Goal: Information Seeking & Learning: Learn about a topic

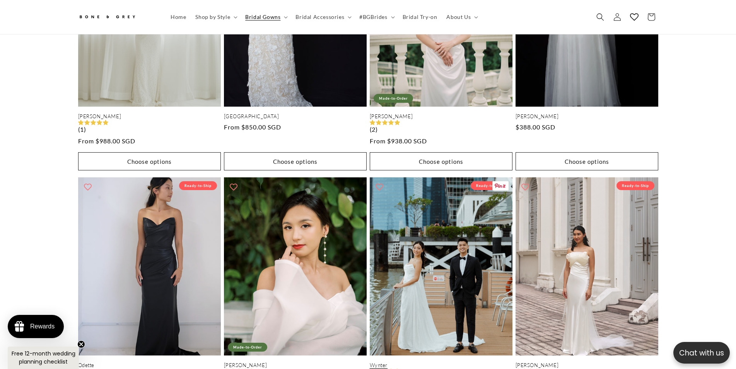
scroll to position [2049, 0]
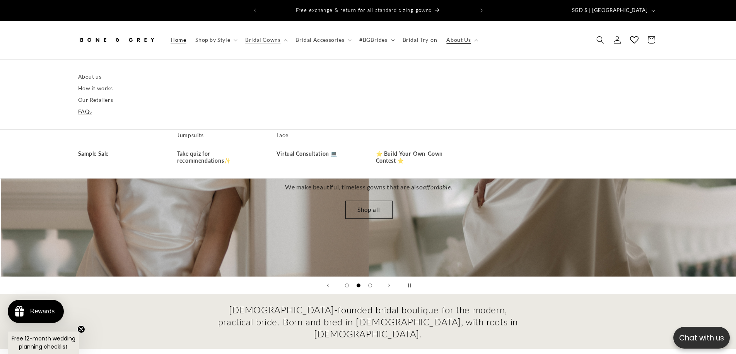
scroll to position [0, 736]
click at [85, 106] on link "FAQs" at bounding box center [368, 112] width 580 height 12
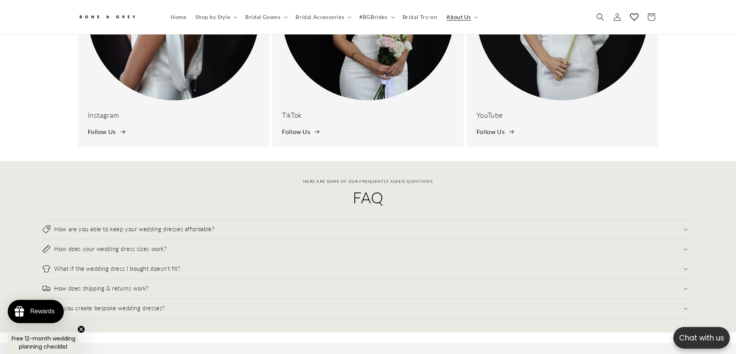
scroll to position [275, 0]
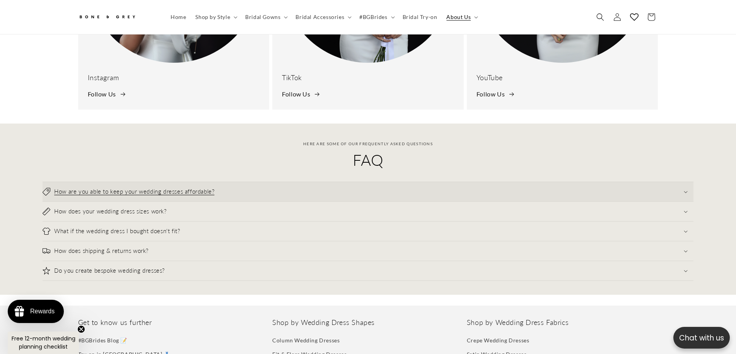
click at [231, 183] on summary "How are you able to keep your wedding dresses affordable?" at bounding box center [368, 191] width 651 height 19
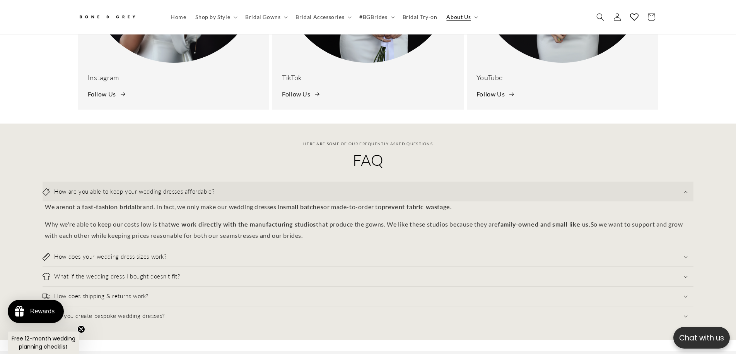
scroll to position [0, 425]
click at [233, 186] on summary "How are you able to keep your wedding dresses affordable?" at bounding box center [368, 191] width 651 height 19
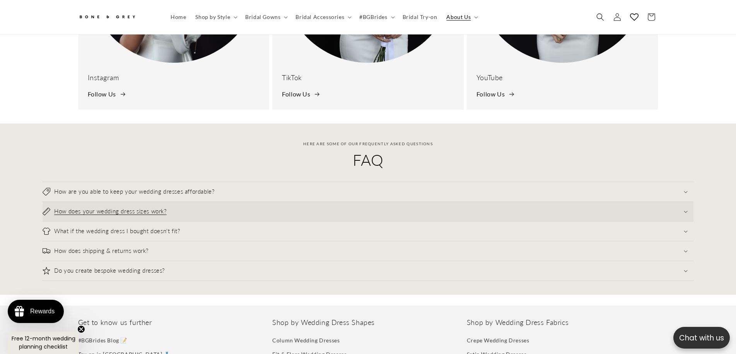
click at [228, 208] on summary "How does your wedding dress sizes work?" at bounding box center [368, 211] width 651 height 19
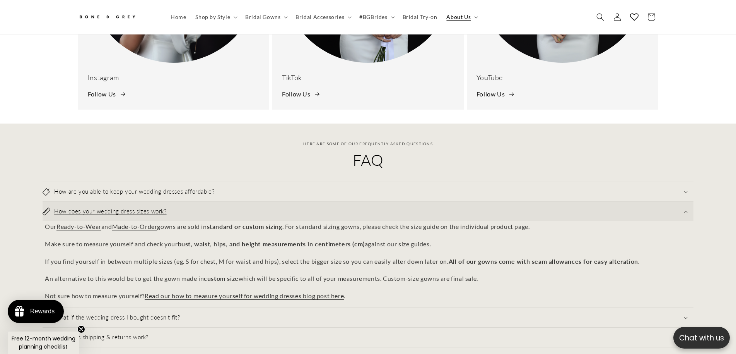
scroll to position [0, 0]
click at [223, 202] on summary "How does your wedding dress sizes work?" at bounding box center [368, 211] width 651 height 19
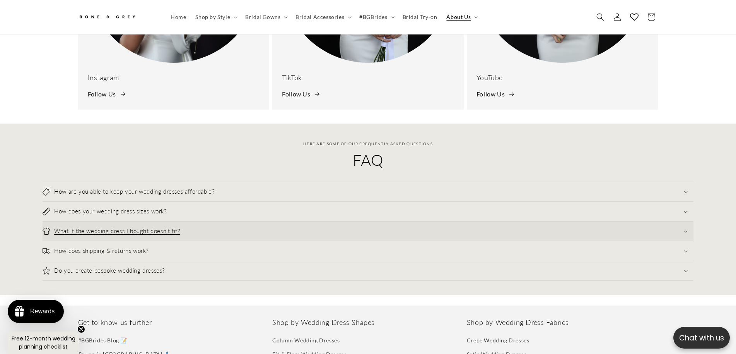
click at [229, 221] on summary "What if the wedding dress I bought doesn't fit?" at bounding box center [368, 230] width 651 height 19
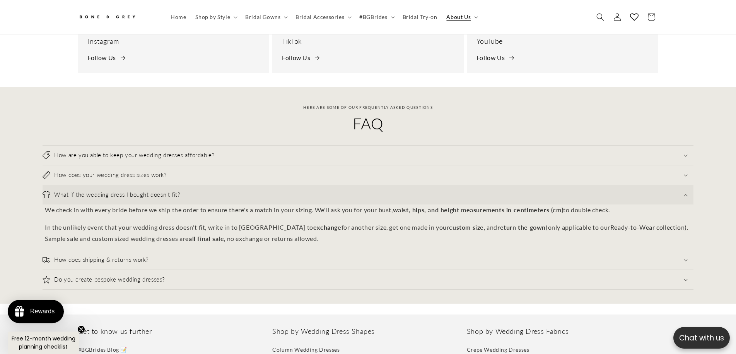
scroll to position [314, 0]
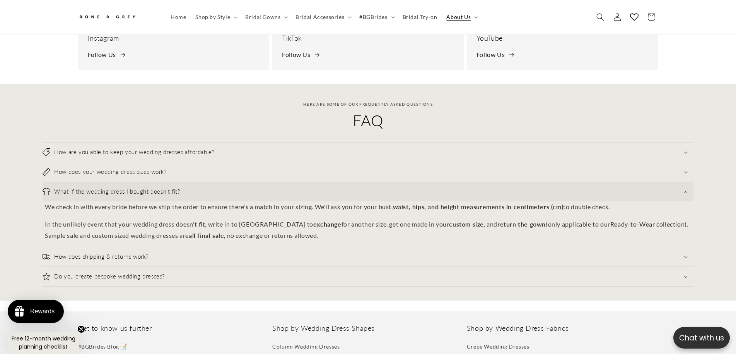
click at [235, 186] on summary "What if the wedding dress I bought doesn't fit?" at bounding box center [368, 191] width 651 height 19
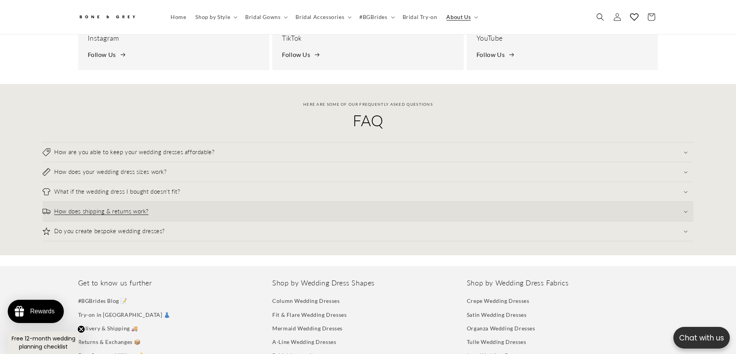
click at [220, 209] on summary "How does shipping & returns work?" at bounding box center [368, 211] width 651 height 19
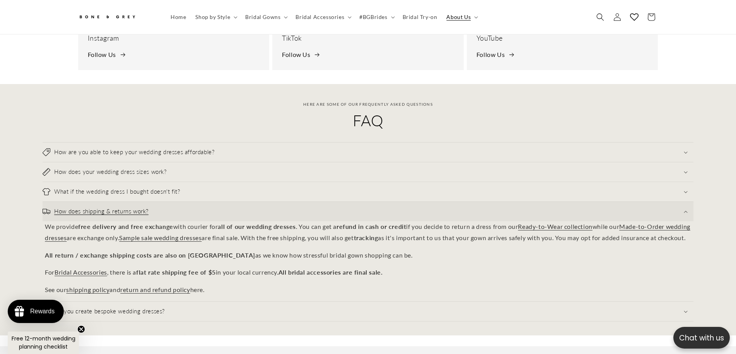
click at [219, 209] on summary "How does shipping & returns work?" at bounding box center [368, 211] width 651 height 19
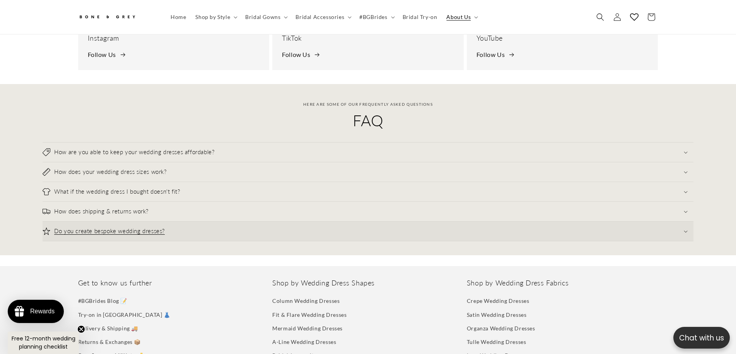
click at [221, 227] on summary "Do you create bespoke wedding dresses?" at bounding box center [368, 230] width 651 height 19
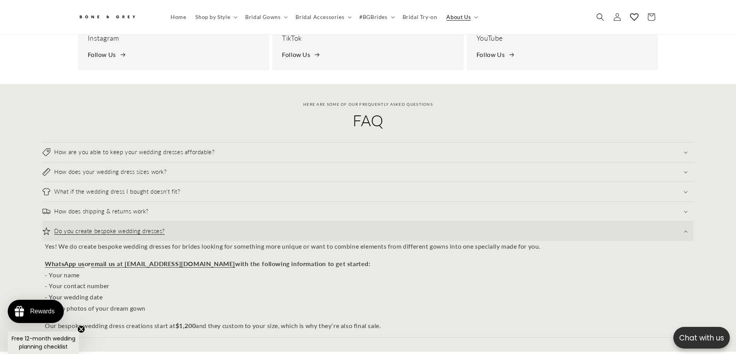
click at [220, 226] on summary "Do you create bespoke wedding dresses?" at bounding box center [368, 230] width 651 height 19
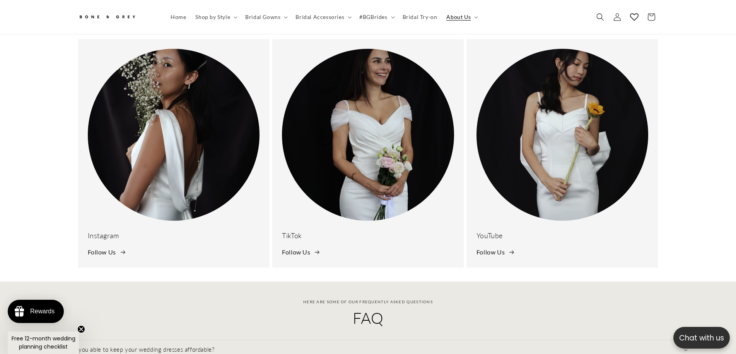
scroll to position [0, 0]
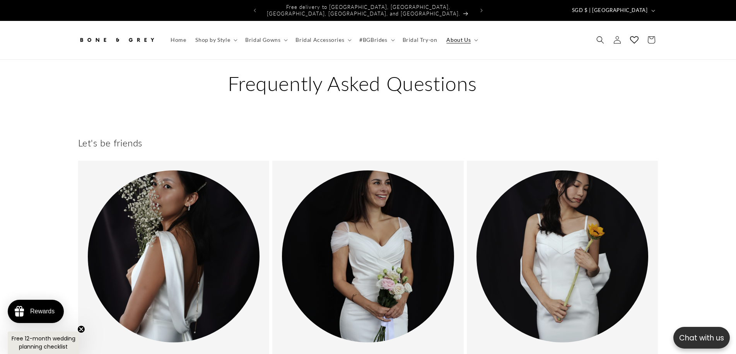
click at [481, 31] on header "Home Shop by Style Shop by Style Vows in Motion By Style" at bounding box center [368, 40] width 619 height 38
click at [478, 32] on header "Home Shop by Style Shop by Style Vows in Motion By Style" at bounding box center [368, 40] width 619 height 38
click at [476, 34] on summary "About Us" at bounding box center [461, 40] width 39 height 16
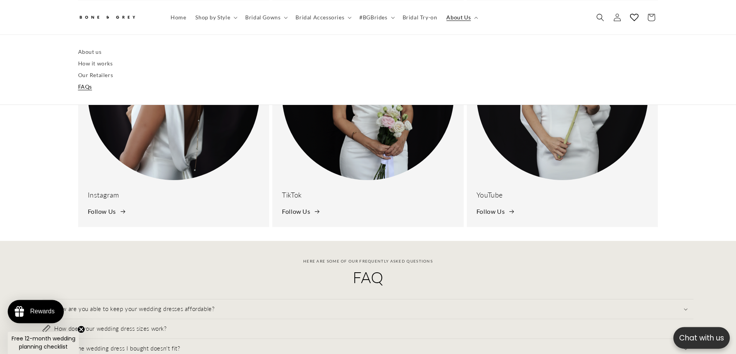
click at [44, 159] on div "Let's be friends Instagram Follow Us TikTok Follow Us YouTube Follow Us" at bounding box center [368, 101] width 736 height 280
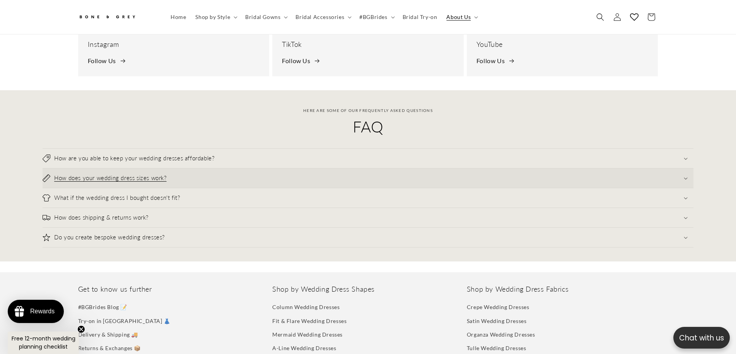
scroll to position [316, 0]
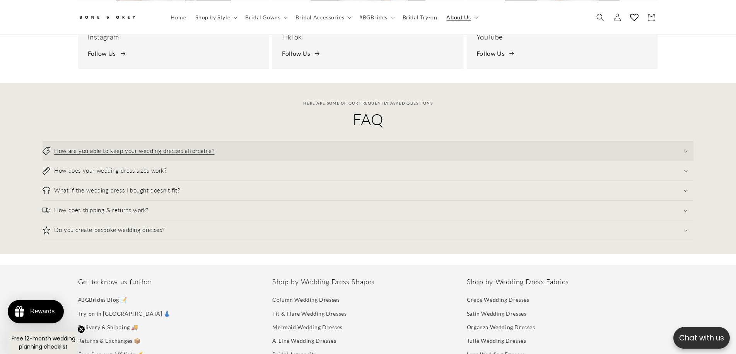
click at [142, 147] on h3 "How are you able to keep your wedding dresses affordable?" at bounding box center [134, 151] width 160 height 8
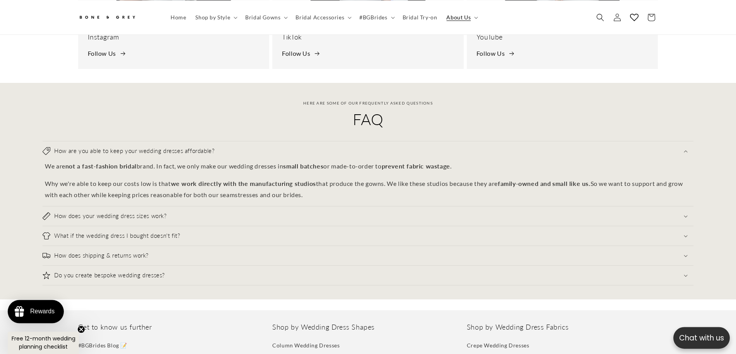
drag, startPoint x: 68, startPoint y: 160, endPoint x: 379, endPoint y: 188, distance: 311.4
click at [379, 188] on div "We are not a fast-fashion bridal brand. In fact, we only make our wedding dress…" at bounding box center [368, 180] width 651 height 39
click at [379, 188] on p "Why we're able to keep our costs low is that we work directly with the manufact…" at bounding box center [368, 189] width 646 height 22
drag, startPoint x: 319, startPoint y: 175, endPoint x: 225, endPoint y: 164, distance: 94.9
click at [227, 165] on div "We are not a fast-fashion bridal brand. In fact, we only make our wedding dress…" at bounding box center [368, 180] width 651 height 39
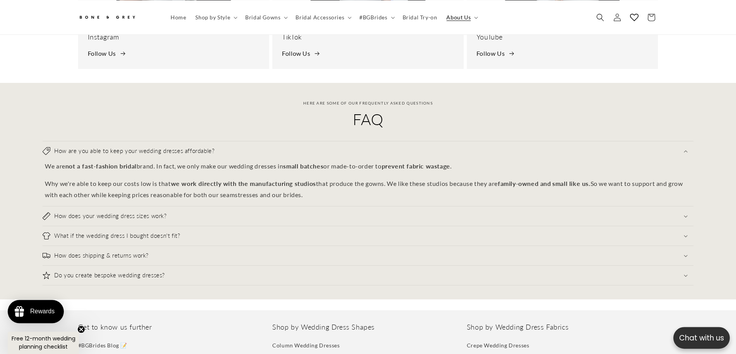
click at [225, 164] on p "We are not a fast-fashion bridal brand. In fact, we only make our wedding dress…" at bounding box center [368, 166] width 646 height 11
drag, startPoint x: 225, startPoint y: 164, endPoint x: 383, endPoint y: 190, distance: 160.2
click at [383, 190] on div "We are not a fast-fashion bridal brand. In fact, we only make our wedding dress…" at bounding box center [368, 180] width 651 height 39
click at [383, 190] on p "Why we're able to keep our costs low is that we work directly with the manufact…" at bounding box center [368, 189] width 646 height 22
drag, startPoint x: 384, startPoint y: 189, endPoint x: 279, endPoint y: 158, distance: 110.1
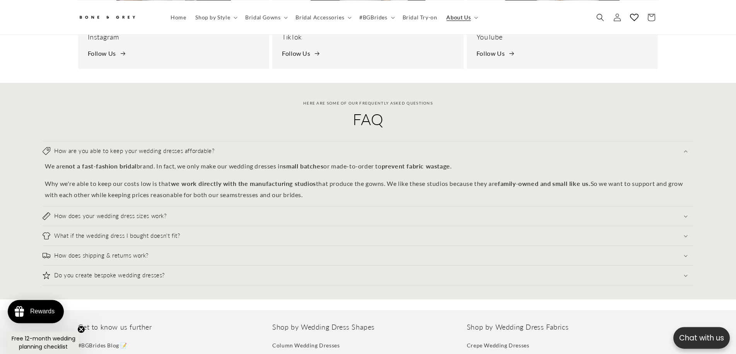
click at [280, 161] on div "We are not a fast-fashion bridal brand. In fact, we only make our wedding dress…" at bounding box center [368, 180] width 651 height 39
click at [279, 161] on p "We are not a fast-fashion bridal brand. In fact, we only make our wedding dress…" at bounding box center [368, 166] width 646 height 11
drag, startPoint x: 364, startPoint y: 179, endPoint x: 429, endPoint y: 194, distance: 66.3
click at [425, 194] on div "We are not a fast-fashion bridal brand. In fact, we only make our wedding dress…" at bounding box center [368, 180] width 651 height 39
click at [429, 194] on p "Why we're able to keep our costs low is that we work directly with the manufact…" at bounding box center [368, 189] width 646 height 22
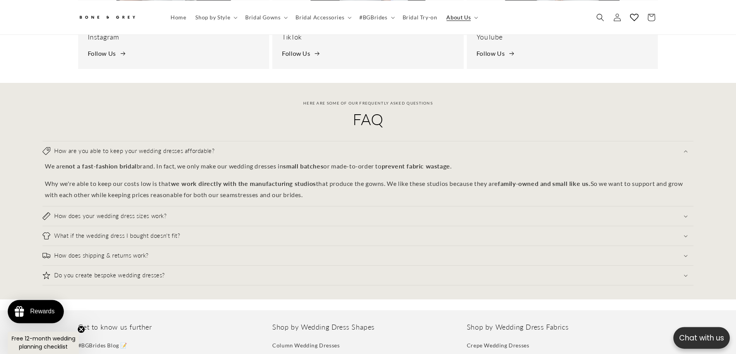
drag, startPoint x: 362, startPoint y: 168, endPoint x: 226, endPoint y: 155, distance: 136.8
click at [227, 161] on div "We are not a fast-fashion bridal brand. In fact, we only make our wedding dress…" at bounding box center [368, 180] width 651 height 39
click at [226, 161] on p "We are not a fast-fashion bridal brand. In fact, we only make our wedding dress…" at bounding box center [368, 166] width 646 height 11
drag, startPoint x: 84, startPoint y: 174, endPoint x: 331, endPoint y: 190, distance: 248.1
click at [331, 190] on p "Why we're able to keep our costs low is that we work directly with the manufact…" at bounding box center [368, 189] width 646 height 22
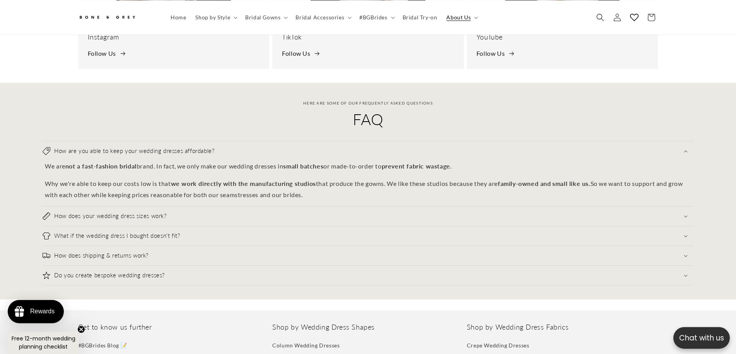
click at [335, 189] on p "Why we're able to keep our costs low is that we work directly with the manufact…" at bounding box center [368, 189] width 646 height 22
drag, startPoint x: 371, startPoint y: 186, endPoint x: 198, endPoint y: 157, distance: 175.3
click at [198, 161] on div "We are not a fast-fashion bridal brand. In fact, we only make our wedding dress…" at bounding box center [368, 180] width 651 height 39
click at [198, 161] on p "We are not a fast-fashion bridal brand. In fact, we only make our wedding dress…" at bounding box center [368, 166] width 646 height 11
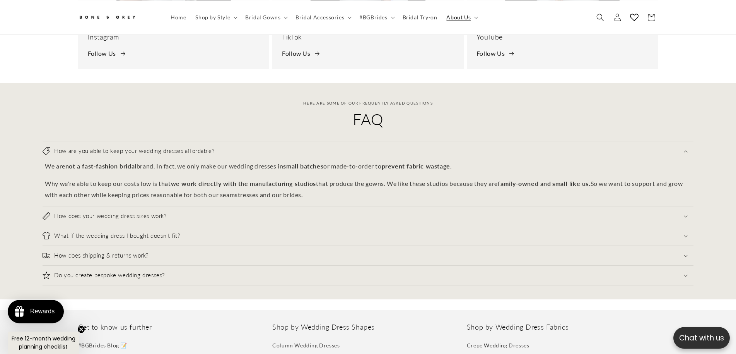
drag, startPoint x: 356, startPoint y: 188, endPoint x: 374, endPoint y: 191, distance: 18.8
click at [374, 191] on div "We are not a fast-fashion bridal brand. In fact, we only make our wedding dress…" at bounding box center [368, 180] width 651 height 39
click at [376, 191] on p "Why we're able to keep our costs low is that we work directly with the manufact…" at bounding box center [368, 189] width 646 height 22
drag, startPoint x: 355, startPoint y: 181, endPoint x: 255, endPoint y: 158, distance: 103.5
click at [255, 161] on div "We are not a fast-fashion bridal brand. In fact, we only make our wedding dress…" at bounding box center [368, 180] width 651 height 39
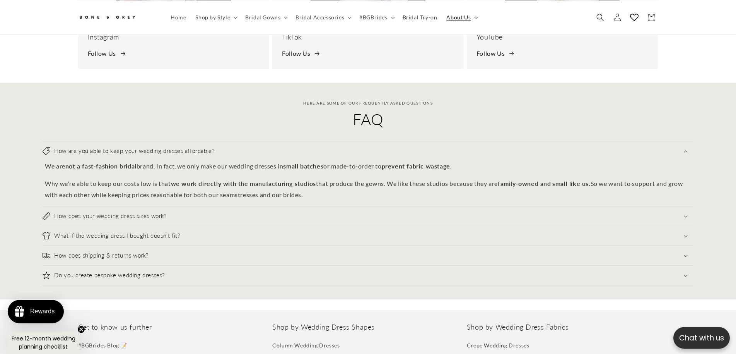
click at [255, 161] on p "We are not a fast-fashion bridal brand. In fact, we only make our wedding dress…" at bounding box center [368, 166] width 646 height 11
drag, startPoint x: 400, startPoint y: 194, endPoint x: 410, endPoint y: 195, distance: 10.1
click at [407, 195] on div "We are not a fast-fashion bridal brand. In fact, we only make our wedding dress…" at bounding box center [368, 180] width 651 height 39
click at [410, 195] on div "How are you able to keep your wedding dresses affordable? We are not a fast-fas…" at bounding box center [368, 173] width 651 height 65
drag, startPoint x: 362, startPoint y: 169, endPoint x: 314, endPoint y: 157, distance: 50.4
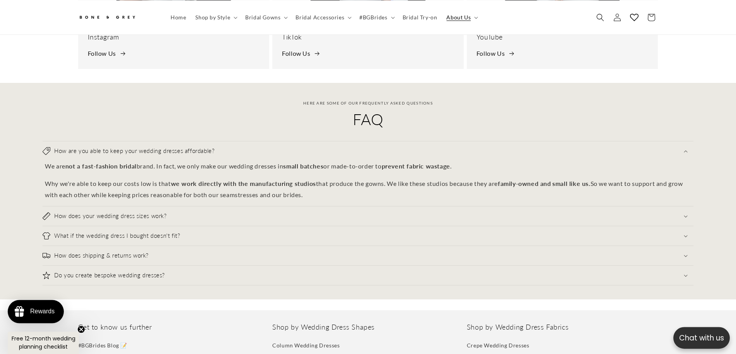
click at [314, 161] on div "We are not a fast-fashion bridal brand. In fact, we only make our wedding dress…" at bounding box center [368, 180] width 651 height 39
click at [314, 162] on strong "small batches" at bounding box center [303, 165] width 40 height 7
drag, startPoint x: 330, startPoint y: 159, endPoint x: 452, endPoint y: 188, distance: 125.7
click at [452, 188] on div "We are not a fast-fashion bridal brand. In fact, we only make our wedding dress…" at bounding box center [368, 180] width 651 height 39
click at [452, 188] on p "Why we're able to keep our costs low is that we work directly with the manufact…" at bounding box center [368, 189] width 646 height 22
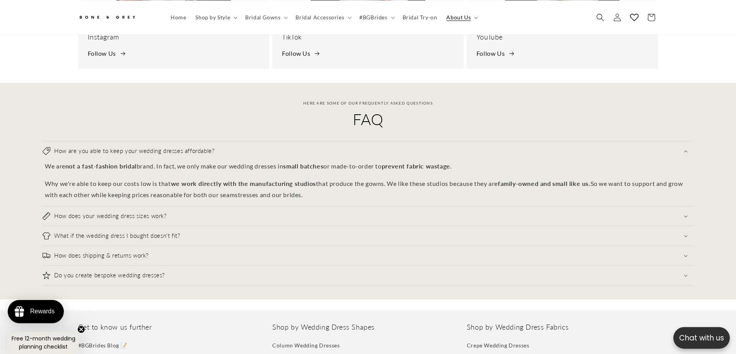
drag, startPoint x: 449, startPoint y: 182, endPoint x: 396, endPoint y: 157, distance: 59.5
click at [396, 161] on div "We are not a fast-fashion bridal brand. In fact, we only make our wedding dress…" at bounding box center [368, 180] width 651 height 39
click at [396, 162] on strong "prevent fabric wastage" at bounding box center [416, 165] width 68 height 7
drag, startPoint x: 471, startPoint y: 190, endPoint x: 486, endPoint y: 195, distance: 16.0
click at [485, 195] on div "We are not a fast-fashion bridal brand. In fact, we only make our wedding dress…" at bounding box center [368, 180] width 651 height 39
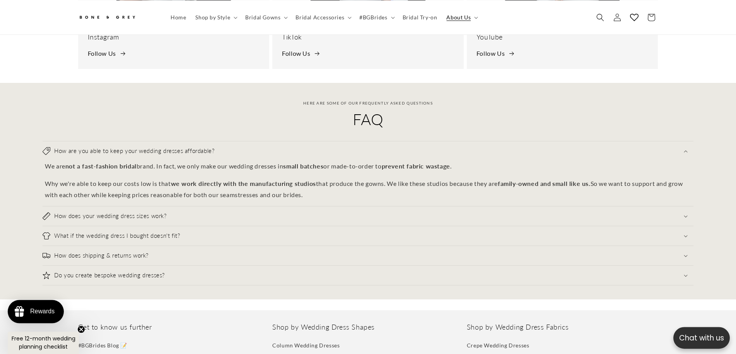
click at [486, 195] on div "How are you able to keep your wedding dresses affordable? We are not a fast-fas…" at bounding box center [368, 173] width 651 height 65
drag, startPoint x: 431, startPoint y: 166, endPoint x: 401, endPoint y: 157, distance: 30.8
click at [402, 161] on div "We are not a fast-fashion bridal brand. In fact, we only make our wedding dress…" at bounding box center [368, 180] width 651 height 39
click at [401, 162] on strong "prevent fabric wastage" at bounding box center [416, 165] width 68 height 7
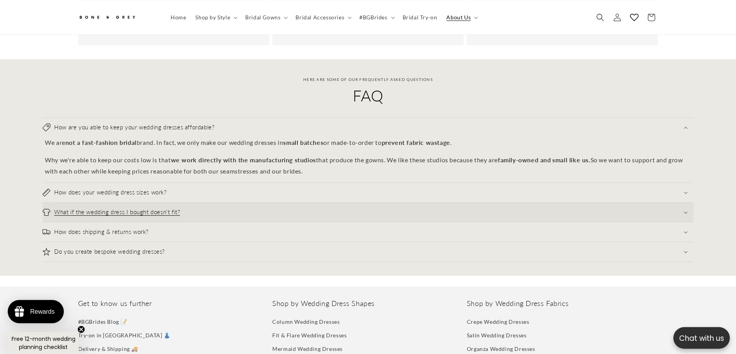
scroll to position [395, 0]
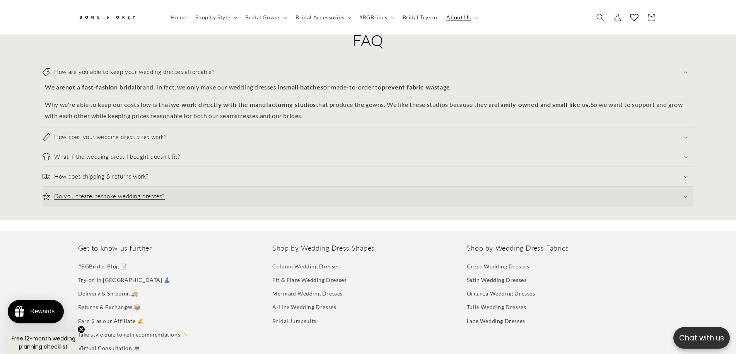
click at [167, 186] on summary "Do you create bespoke wedding dresses?" at bounding box center [368, 195] width 651 height 19
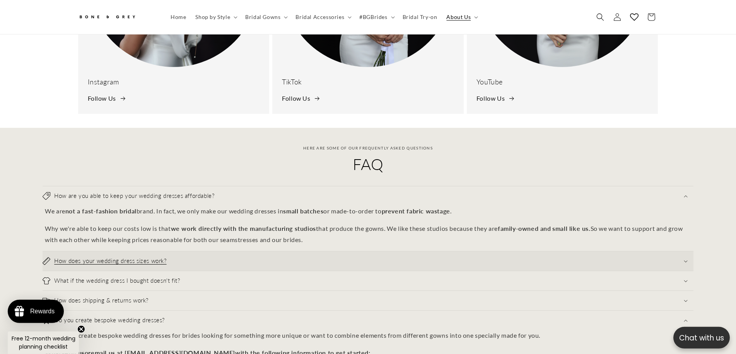
scroll to position [316, 0]
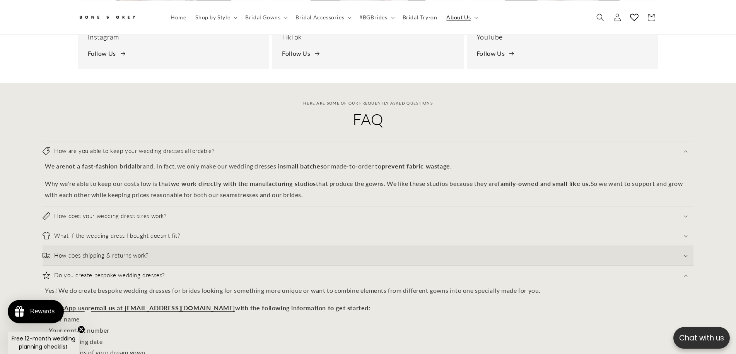
click at [178, 249] on summary "How does shipping & returns work?" at bounding box center [368, 255] width 651 height 19
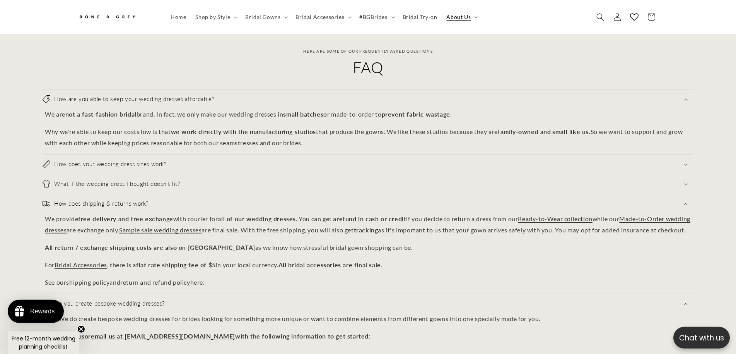
scroll to position [0, 0]
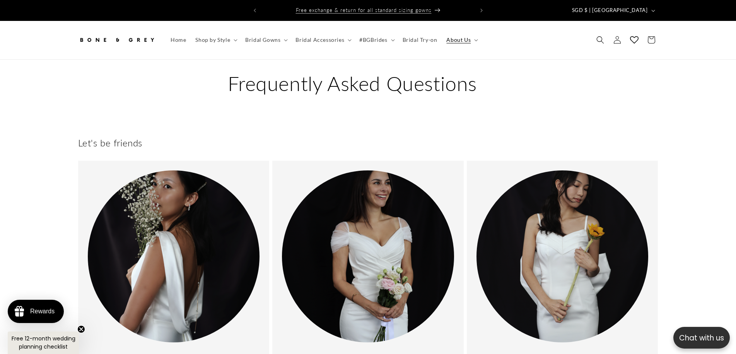
drag, startPoint x: 470, startPoint y: 212, endPoint x: 348, endPoint y: 12, distance: 234.3
click at [467, 36] on span "About Us" at bounding box center [458, 39] width 24 height 7
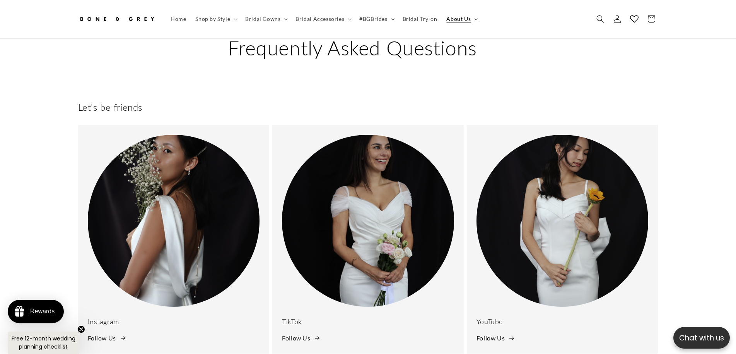
scroll to position [39, 0]
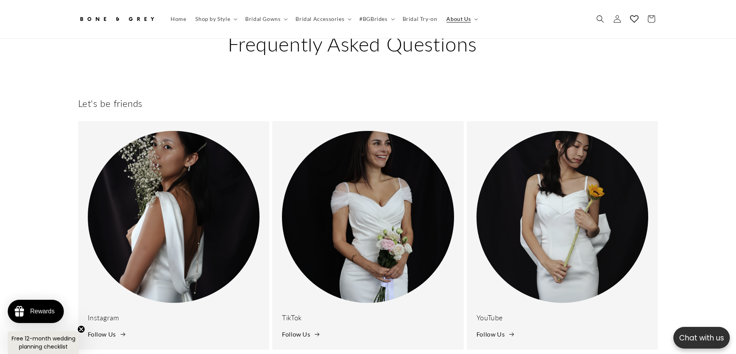
click at [654, 108] on div "Let's be friends Instagram Follow Us TikTok Follow Us YouTube Follow Us" at bounding box center [368, 223] width 619 height 280
click at [660, 83] on div "Let's be friends Instagram Follow Us TikTok Follow Us YouTube Follow Us" at bounding box center [368, 223] width 619 height 280
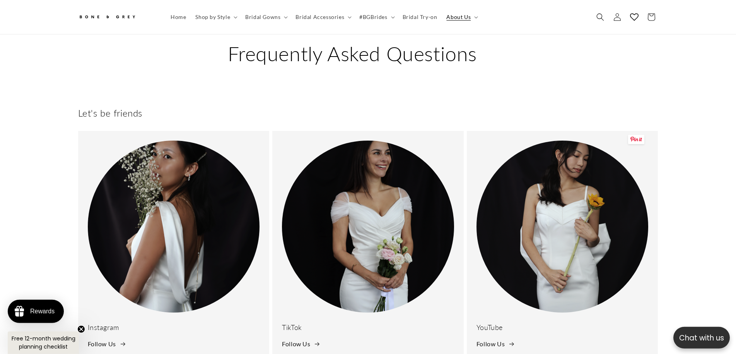
scroll to position [0, 0]
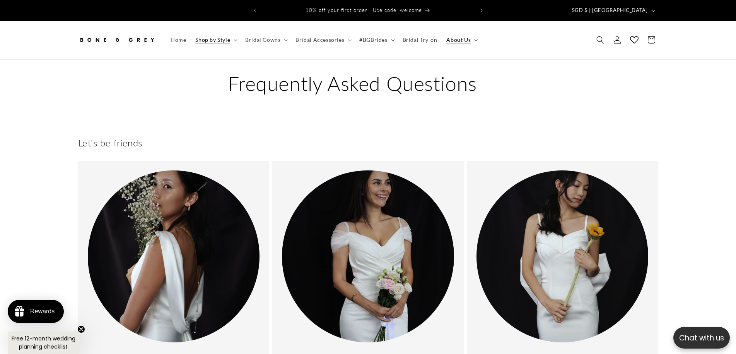
click at [234, 39] on icon at bounding box center [236, 40] width 4 height 2
click at [284, 32] on summary "Bridal Gowns" at bounding box center [266, 40] width 50 height 16
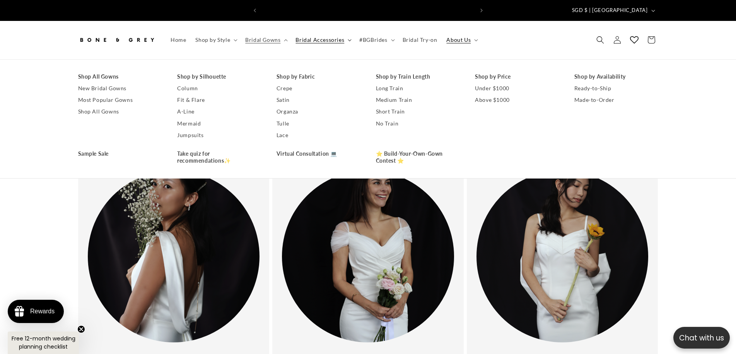
scroll to position [0, 213]
click at [348, 39] on icon at bounding box center [350, 40] width 4 height 2
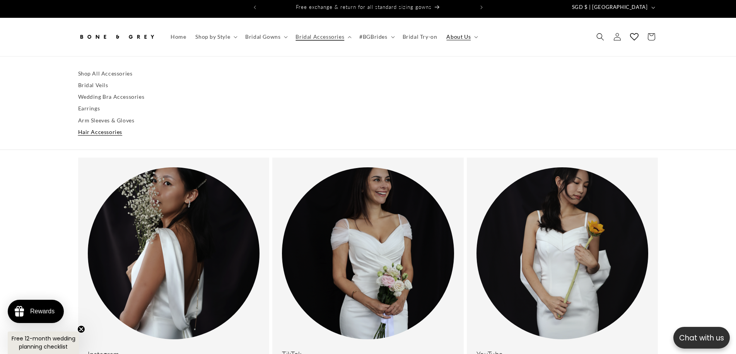
scroll to position [0, 0]
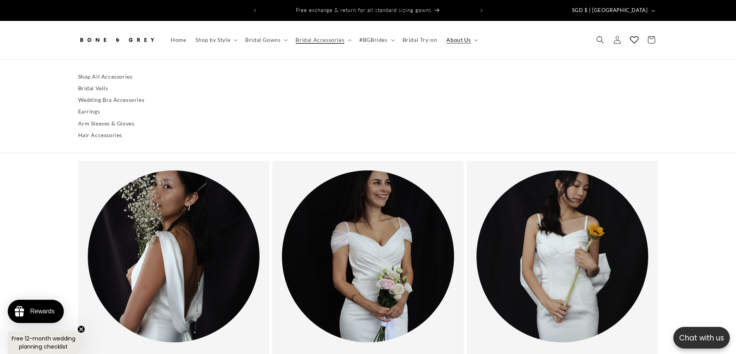
click at [712, 94] on div "Shop All Accessories Bridal Veils Wedding Bra Accessories Earrings Arm Sleeves …" at bounding box center [368, 106] width 736 height 94
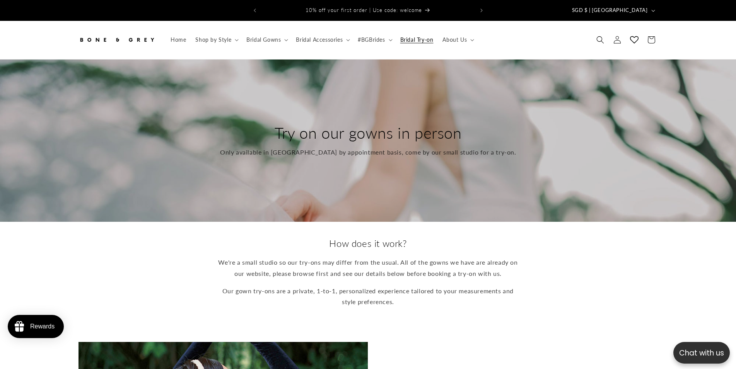
click at [438, 151] on p "Only available in Singapore by appointment basis, come by our small studio for …" at bounding box center [368, 152] width 296 height 11
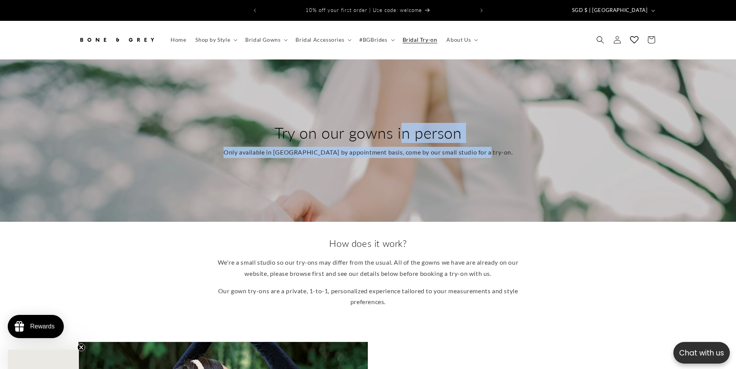
drag, startPoint x: 468, startPoint y: 133, endPoint x: 287, endPoint y: 124, distance: 181.6
click at [291, 124] on div "Try on our gowns in person Only available in Singapore by appointment basis, co…" at bounding box center [368, 141] width 619 height 162
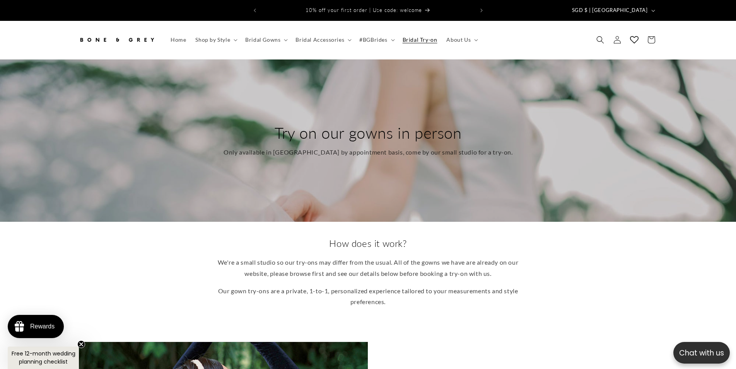
click at [286, 124] on h2 "Try on our gowns in person" at bounding box center [368, 133] width 289 height 20
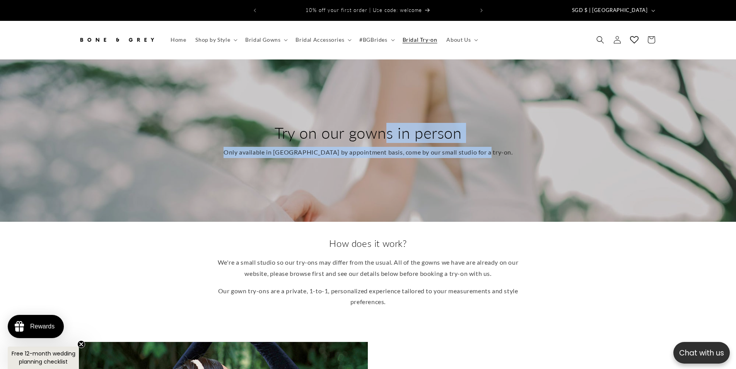
drag, startPoint x: 277, startPoint y: 125, endPoint x: 514, endPoint y: 160, distance: 239.6
click at [514, 160] on div "Try on our gowns in person Only available in Singapore by appointment basis, co…" at bounding box center [368, 141] width 619 height 162
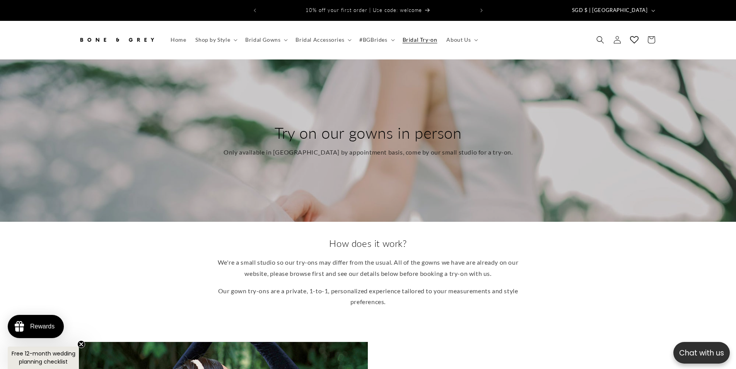
click at [514, 160] on div "Try on our gowns in person Only available in Singapore by appointment basis, co…" at bounding box center [368, 141] width 619 height 162
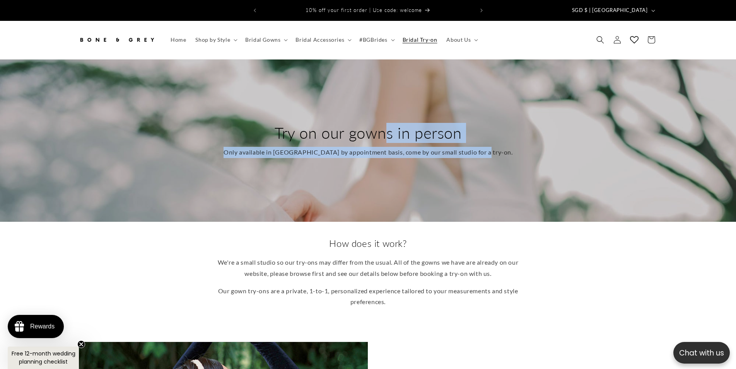
drag, startPoint x: 484, startPoint y: 145, endPoint x: 263, endPoint y: 125, distance: 221.8
click at [263, 125] on div "Try on our gowns in person Only available in Singapore by appointment basis, co…" at bounding box center [368, 141] width 619 height 162
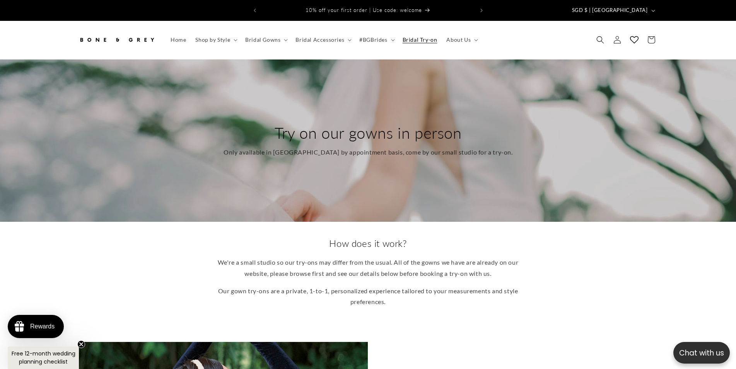
click at [263, 125] on h2 "Try on our gowns in person" at bounding box center [368, 133] width 289 height 20
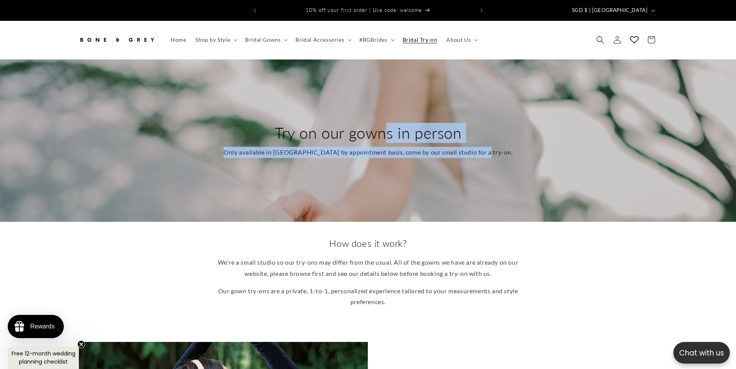
drag, startPoint x: 291, startPoint y: 130, endPoint x: 543, endPoint y: 156, distance: 254.0
click at [543, 156] on div "Try on our gowns in person Only available in Singapore by appointment basis, co…" at bounding box center [368, 141] width 619 height 162
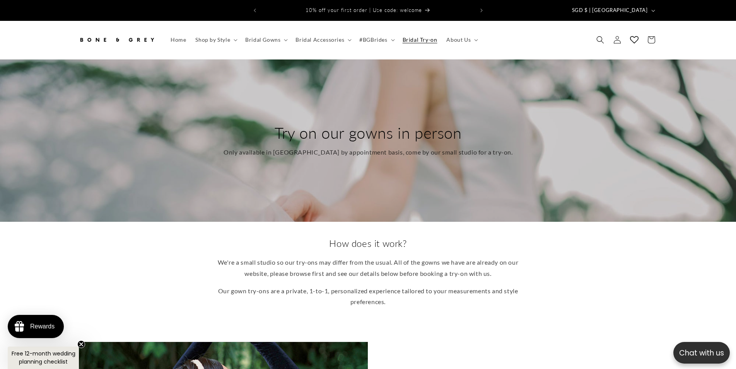
click at [543, 156] on div "Try on our gowns in person Only available in Singapore by appointment basis, co…" at bounding box center [368, 141] width 619 height 162
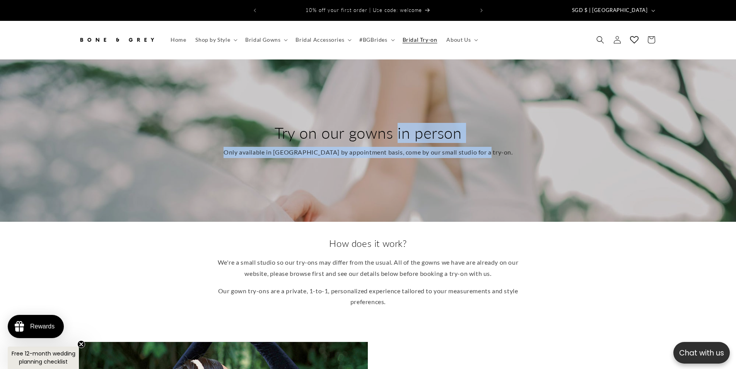
drag, startPoint x: 503, startPoint y: 144, endPoint x: 284, endPoint y: 122, distance: 219.6
click at [284, 122] on div "Try on our gowns in person Only available in Singapore by appointment basis, co…" at bounding box center [368, 141] width 619 height 162
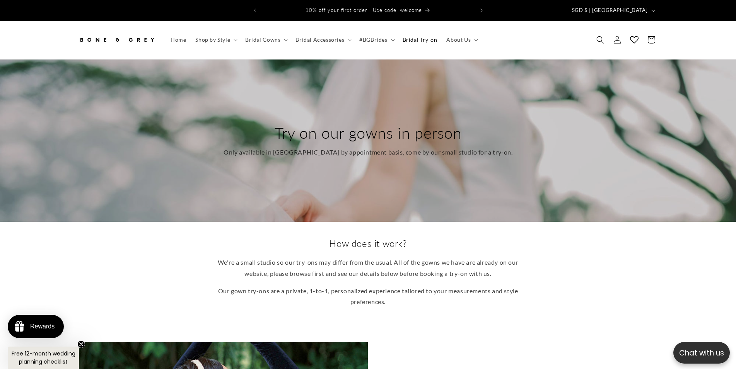
click at [284, 123] on h2 "Try on our gowns in person" at bounding box center [368, 133] width 289 height 20
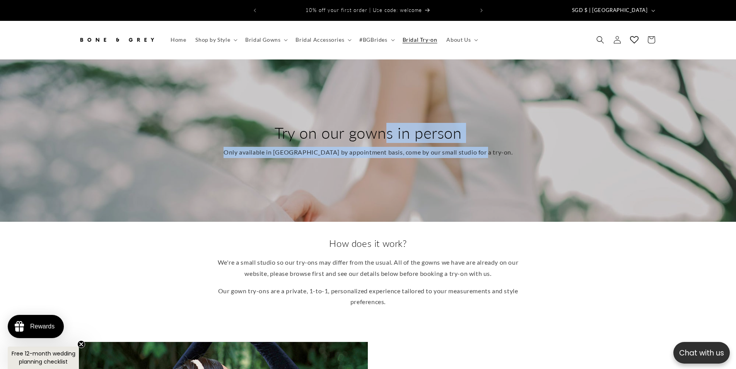
drag, startPoint x: 284, startPoint y: 122, endPoint x: 510, endPoint y: 149, distance: 227.0
click at [506, 149] on div "Try on our gowns in person Only available in Singapore by appointment basis, co…" at bounding box center [368, 141] width 316 height 66
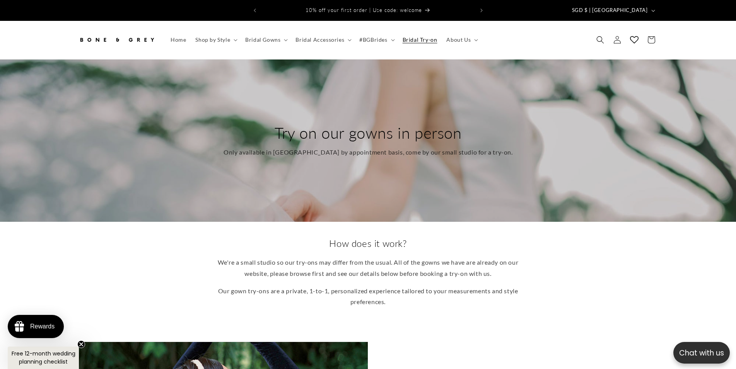
click at [509, 149] on div "Try on our gowns in person Only available in Singapore by appointment basis, co…" at bounding box center [368, 141] width 619 height 162
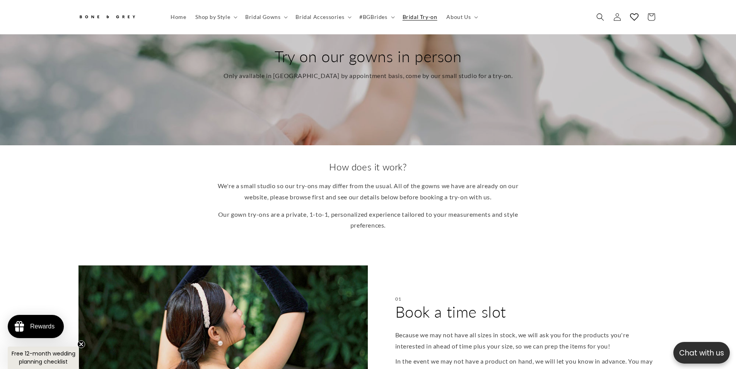
scroll to position [78, 0]
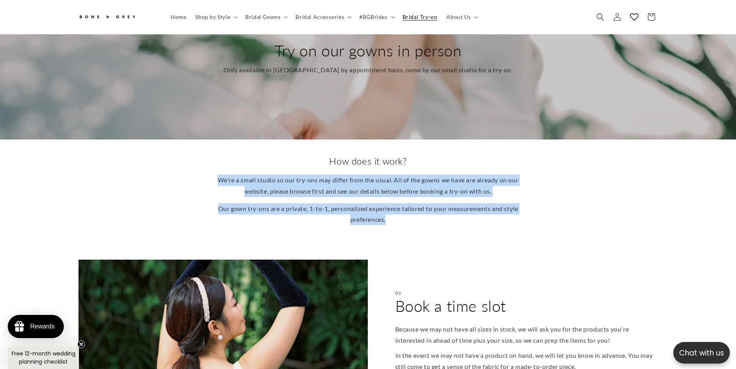
drag, startPoint x: 321, startPoint y: 149, endPoint x: 455, endPoint y: 210, distance: 147.7
click at [454, 210] on div "How does it work? We're a small studio so our try-ons may differ from the usual…" at bounding box center [368, 190] width 302 height 70
drag, startPoint x: 455, startPoint y: 210, endPoint x: 458, endPoint y: 220, distance: 10.8
click at [455, 210] on p "Our gown try-ons are a private, 1-to-1, personalized experience tailored to you…" at bounding box center [368, 214] width 302 height 22
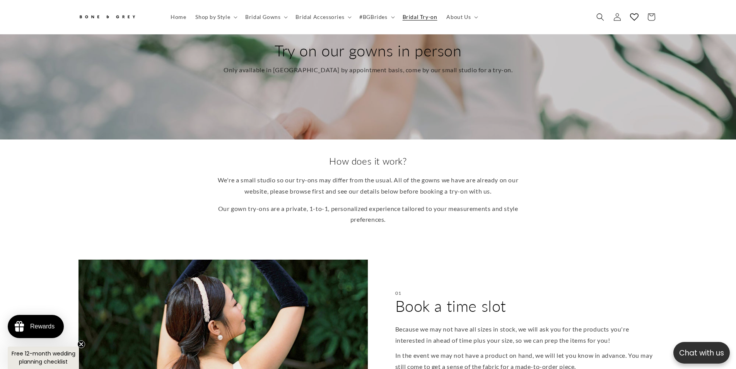
drag, startPoint x: 368, startPoint y: 184, endPoint x: 298, endPoint y: 162, distance: 73.1
click at [298, 162] on div "How does it work? We're a small studio so our try-ons may differ from the usual…" at bounding box center [368, 193] width 736 height 106
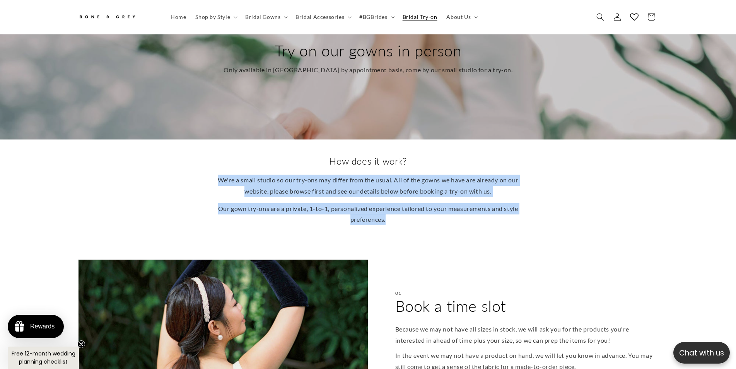
drag, startPoint x: 304, startPoint y: 150, endPoint x: 466, endPoint y: 222, distance: 176.9
click at [466, 222] on div "How does it work? We're a small studio so our try-ons may differ from the usual…" at bounding box center [368, 193] width 736 height 106
drag, startPoint x: 474, startPoint y: 226, endPoint x: 329, endPoint y: 164, distance: 157.9
click at [329, 164] on div "How does it work? We're a small studio so our try-ons may differ from the usual…" at bounding box center [368, 193] width 736 height 106
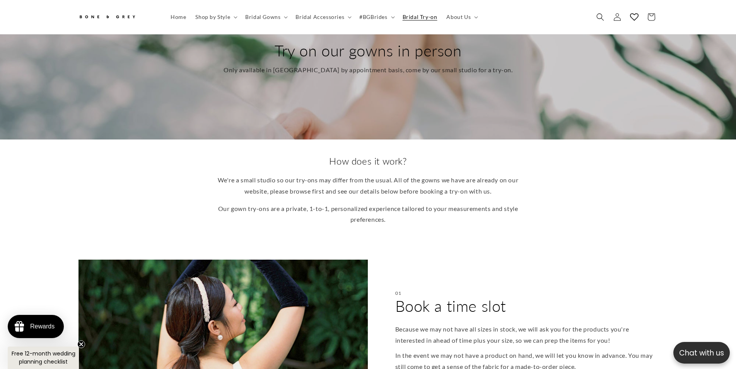
click at [328, 164] on div "How does it work? We're a small studio so our try-ons may differ from the usual…" at bounding box center [368, 190] width 302 height 70
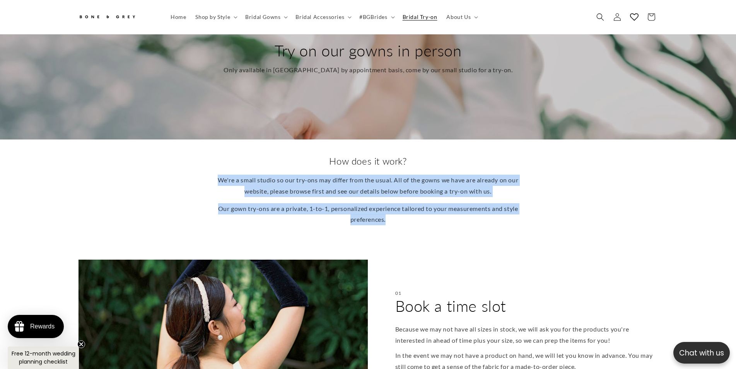
drag, startPoint x: 312, startPoint y: 154, endPoint x: 439, endPoint y: 231, distance: 148.5
click at [439, 231] on div "How does it work? We're a small studio so our try-ons may differ from the usual…" at bounding box center [368, 193] width 736 height 106
click at [441, 230] on div "How does it work? We're a small studio so our try-ons may differ from the usual…" at bounding box center [368, 193] width 736 height 106
drag, startPoint x: 412, startPoint y: 202, endPoint x: 321, endPoint y: 149, distance: 105.5
click at [321, 149] on div "How does it work? We're a small studio so our try-ons may differ from the usual…" at bounding box center [368, 193] width 736 height 106
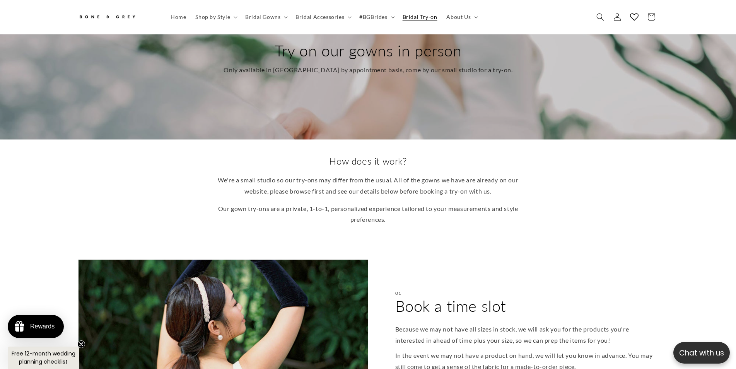
click at [320, 155] on h2 "How does it work?" at bounding box center [368, 161] width 302 height 12
drag, startPoint x: 415, startPoint y: 201, endPoint x: 455, endPoint y: 228, distance: 48.7
click at [455, 228] on div "How does it work? We're a small studio so our try-ons may differ from the usual…" at bounding box center [368, 193] width 736 height 106
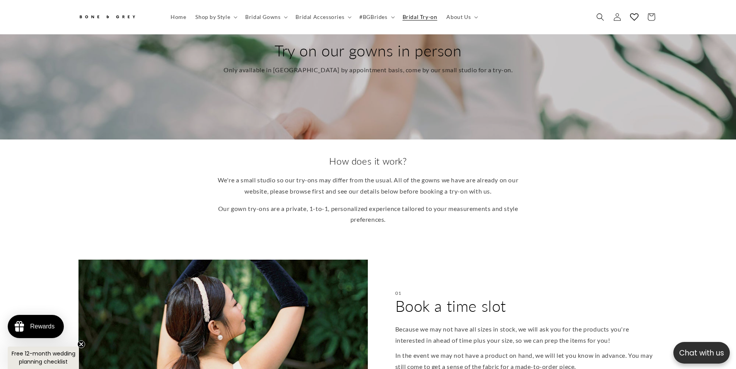
click at [432, 212] on p "Our gown try-ons are a private, 1-to-1, personalized experience tailored to you…" at bounding box center [368, 214] width 302 height 22
drag, startPoint x: 425, startPoint y: 220, endPoint x: 313, endPoint y: 149, distance: 132.3
click at [314, 150] on div "How does it work? We're a small studio so our try-ons may differ from the usual…" at bounding box center [368, 193] width 736 height 106
click at [326, 156] on h2 "How does it work?" at bounding box center [368, 161] width 302 height 12
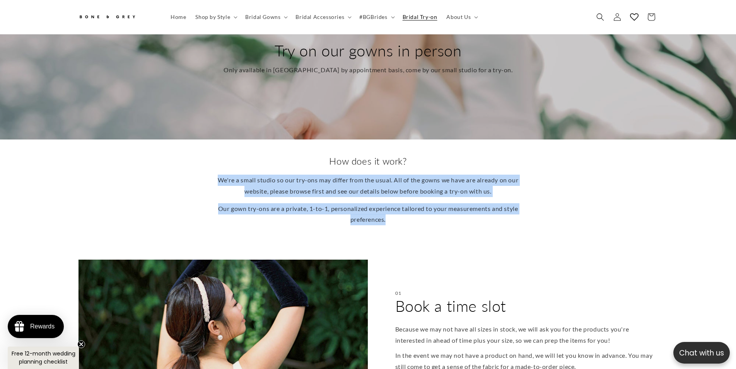
click at [449, 218] on div "How does it work? We're a small studio so our try-ons may differ from the usual…" at bounding box center [368, 190] width 302 height 70
click at [449, 217] on p "Our gown try-ons are a private, 1-to-1, personalized experience tailored to you…" at bounding box center [368, 214] width 302 height 22
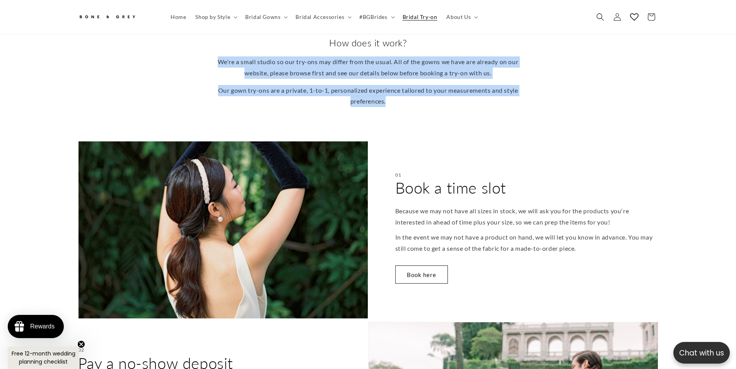
drag, startPoint x: 492, startPoint y: 215, endPoint x: 538, endPoint y: 232, distance: 49.2
click at [536, 233] on div "01 Book a time slot Because we may not have all sizes in stock, we will ask you…" at bounding box center [513, 230] width 290 height 178
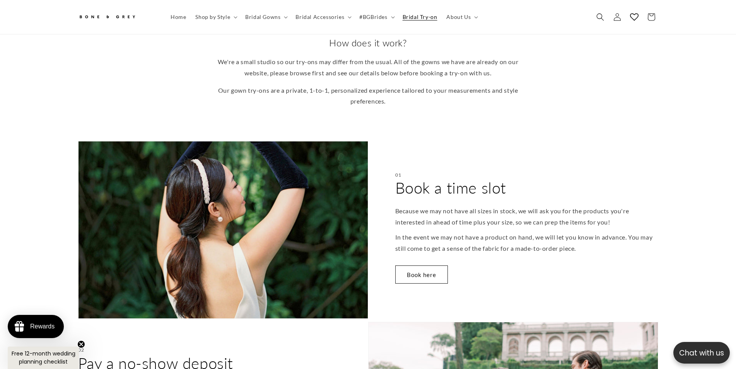
click at [539, 232] on p "In the event we may not have a product on hand, we will let you know in advance…" at bounding box center [526, 243] width 263 height 22
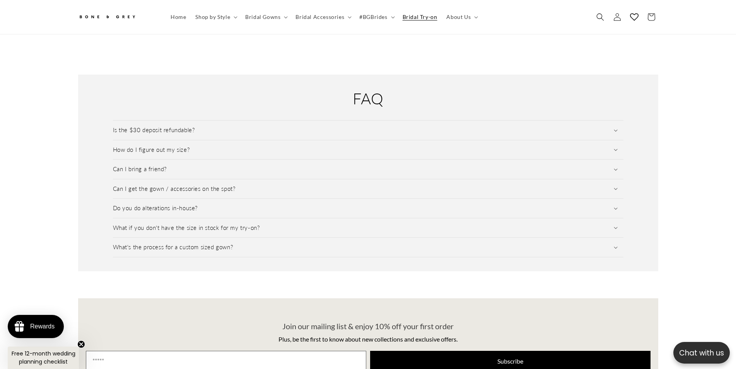
scroll to position [0, 213]
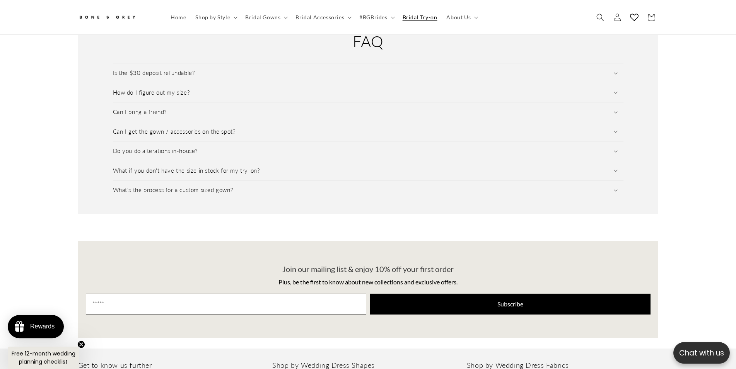
drag, startPoint x: 694, startPoint y: 284, endPoint x: 690, endPoint y: 309, distance: 24.8
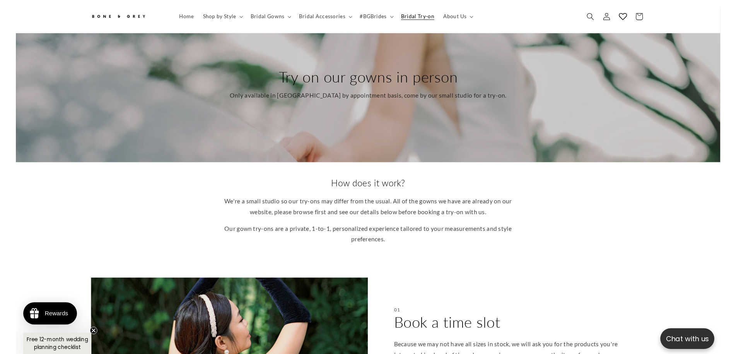
scroll to position [0, 0]
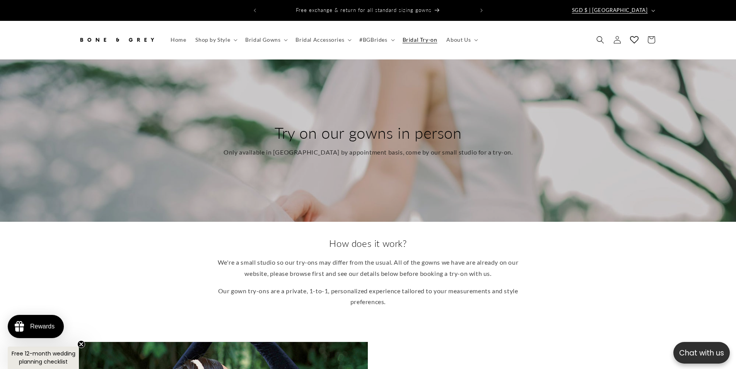
drag, startPoint x: 684, startPoint y: 239, endPoint x: 622, endPoint y: 10, distance: 237.2
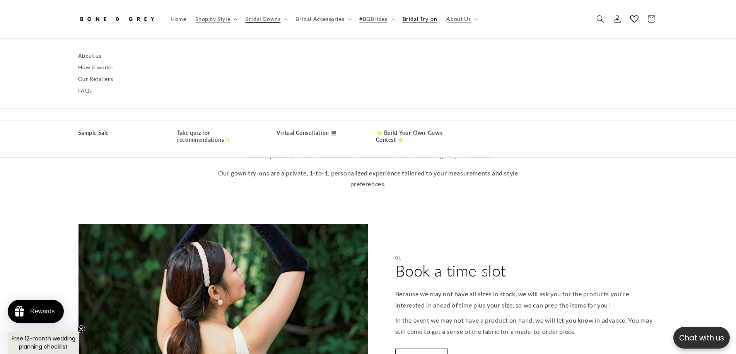
scroll to position [0, 213]
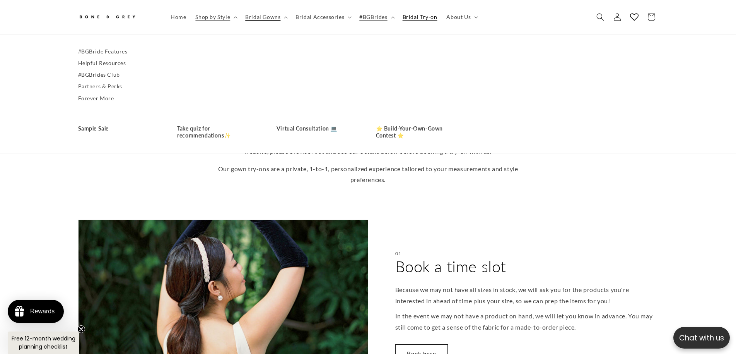
click at [549, 129] on ul "Shop All Gowns New Bridal Gowns Most Popular Gowns Shop All Gowns Shop by Silho…" at bounding box center [368, 94] width 619 height 96
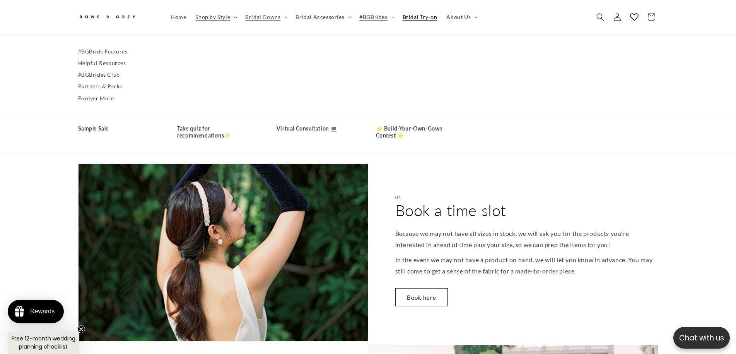
scroll to position [197, 0]
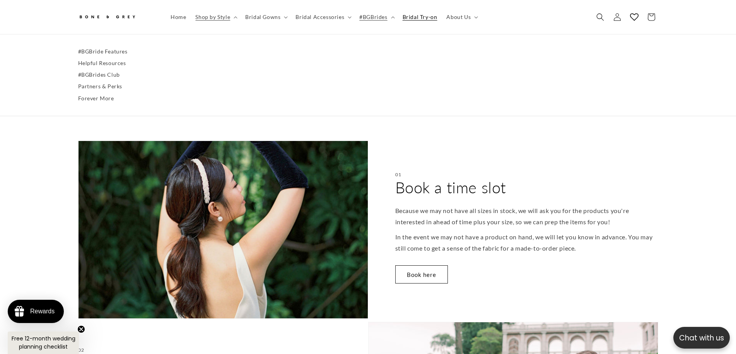
drag, startPoint x: 398, startPoint y: 181, endPoint x: 612, endPoint y: 231, distance: 219.9
click at [614, 223] on div "01 Book a time slot Because we may not have all sizes in stock, we will ask you…" at bounding box center [513, 229] width 290 height 178
click at [606, 246] on p "In the event we may not have a product on hand, we will let you know in advance…" at bounding box center [526, 242] width 263 height 22
drag, startPoint x: 570, startPoint y: 238, endPoint x: 392, endPoint y: 181, distance: 187.5
click at [380, 186] on div "01 Book a time slot Because we may not have all sizes in stock, we will ask you…" at bounding box center [513, 229] width 290 height 178
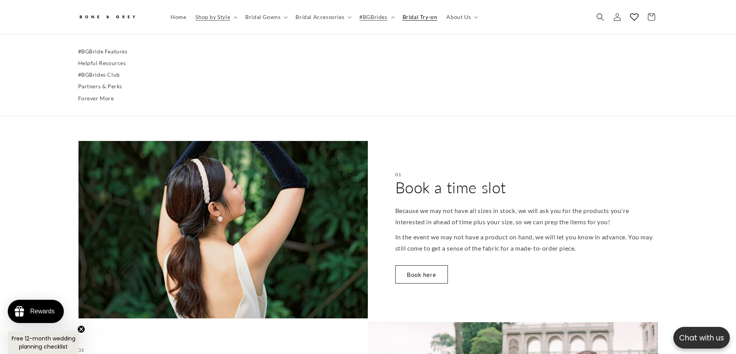
click at [392, 181] on div "01 Book a time slot Because we may not have all sizes in stock, we will ask you…" at bounding box center [513, 229] width 290 height 178
drag, startPoint x: 518, startPoint y: 217, endPoint x: 598, endPoint y: 242, distance: 83.9
click at [596, 243] on div "01 Book a time slot Because we may not have all sizes in stock, we will ask you…" at bounding box center [513, 229] width 290 height 178
click at [598, 242] on p "In the event we may not have a product on hand, we will let you know in advance…" at bounding box center [526, 242] width 263 height 22
drag, startPoint x: 557, startPoint y: 236, endPoint x: 389, endPoint y: 179, distance: 177.0
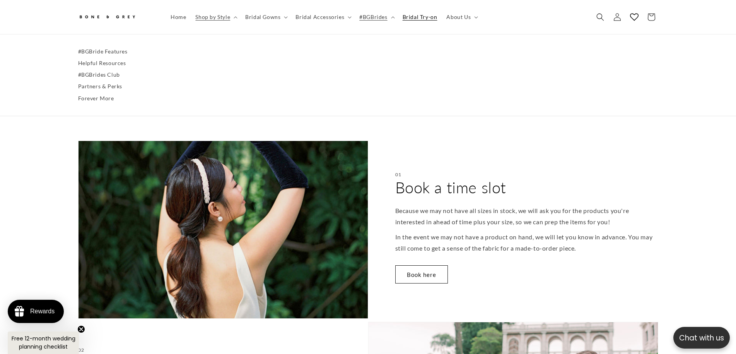
click at [389, 179] on div "01 Book a time slot Because we may not have all sizes in stock, we will ask you…" at bounding box center [513, 229] width 290 height 178
drag, startPoint x: 391, startPoint y: 180, endPoint x: 602, endPoint y: 242, distance: 220.1
click at [602, 242] on div "01 Book a time slot Because we may not have all sizes in stock, we will ask you…" at bounding box center [513, 229] width 290 height 178
click at [603, 242] on p "In the event we may not have a product on hand, we will let you know in advance…" at bounding box center [526, 242] width 263 height 22
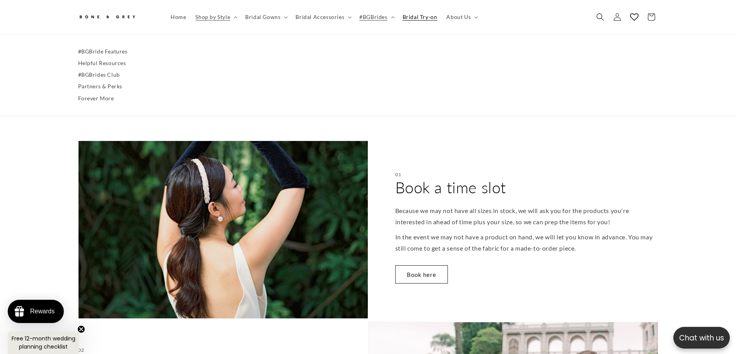
drag, startPoint x: 587, startPoint y: 243, endPoint x: 407, endPoint y: 183, distance: 189.3
click at [412, 186] on div "01 Book a time slot Because we may not have all sizes in stock, we will ask you…" at bounding box center [513, 229] width 290 height 178
click at [407, 183] on h2 "Book a time slot" at bounding box center [450, 187] width 111 height 20
drag, startPoint x: 393, startPoint y: 179, endPoint x: 605, endPoint y: 247, distance: 222.8
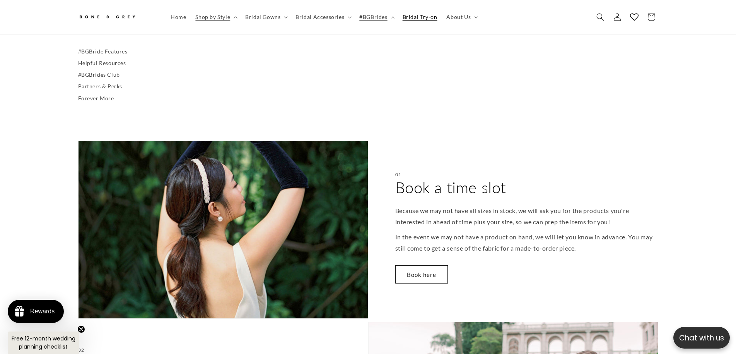
click at [603, 248] on div "01 Book a time slot Because we may not have all sizes in stock, we will ask you…" at bounding box center [513, 229] width 290 height 178
click at [605, 247] on p "In the event we may not have a product on hand, we will let you know in advance…" at bounding box center [526, 242] width 263 height 22
drag, startPoint x: 577, startPoint y: 239, endPoint x: 385, endPoint y: 180, distance: 200.5
click at [385, 181] on div "01 Book a time slot Because we may not have all sizes in stock, we will ask you…" at bounding box center [513, 229] width 290 height 178
click at [387, 181] on div "01 Book a time slot Because we may not have all sizes in stock, we will ask you…" at bounding box center [513, 229] width 290 height 178
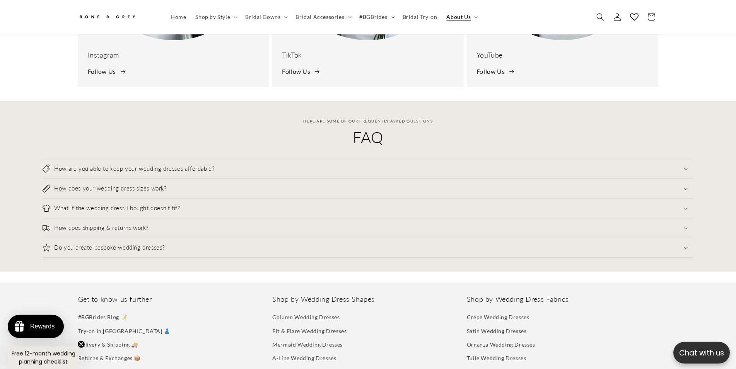
scroll to position [354, 0]
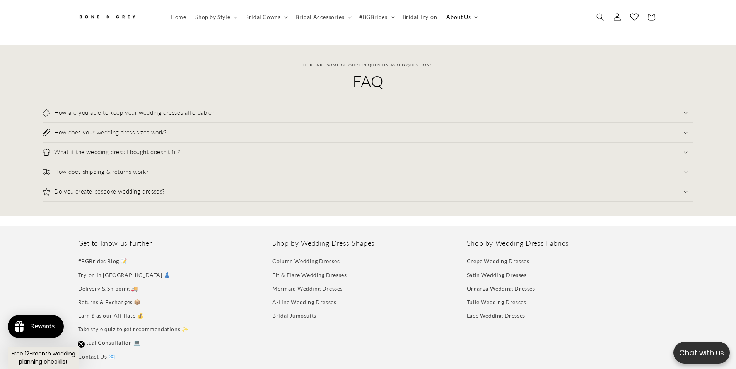
click at [244, 117] on div "How are you able to keep your wedding dresses affordable? We are not a fast-fas…" at bounding box center [368, 152] width 651 height 99
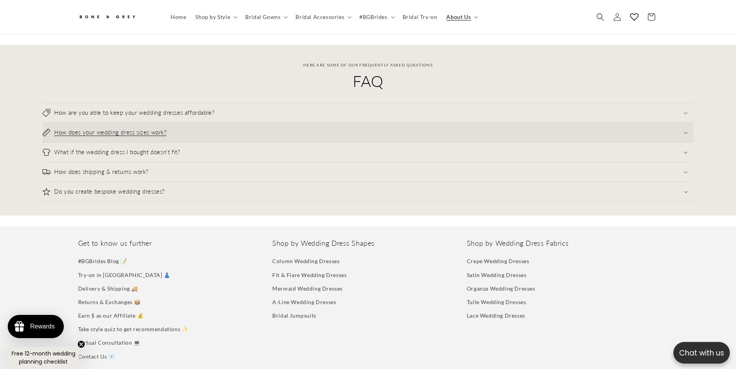
scroll to position [0, 213]
click at [248, 123] on summary "How does your wedding dress sizes work?" at bounding box center [368, 132] width 651 height 19
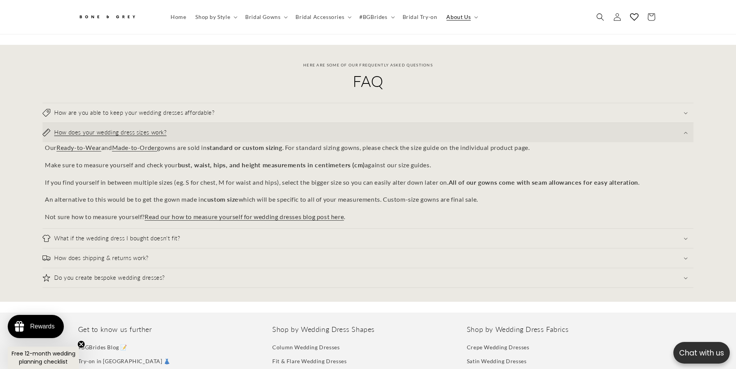
click at [249, 123] on summary "How does your wedding dress sizes work?" at bounding box center [368, 132] width 651 height 19
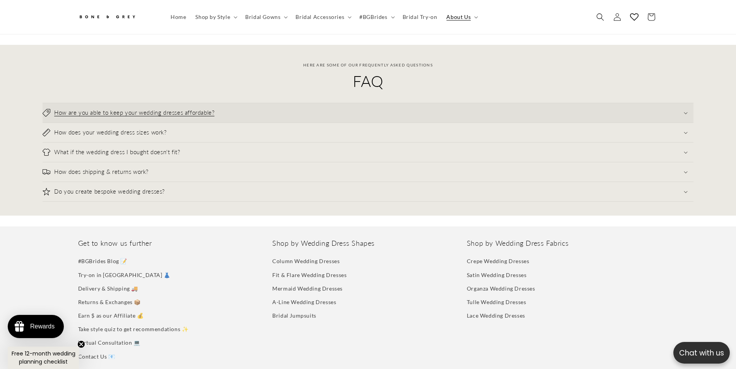
click at [261, 103] on summary "How are you able to keep your wedding dresses affordable?" at bounding box center [368, 112] width 651 height 19
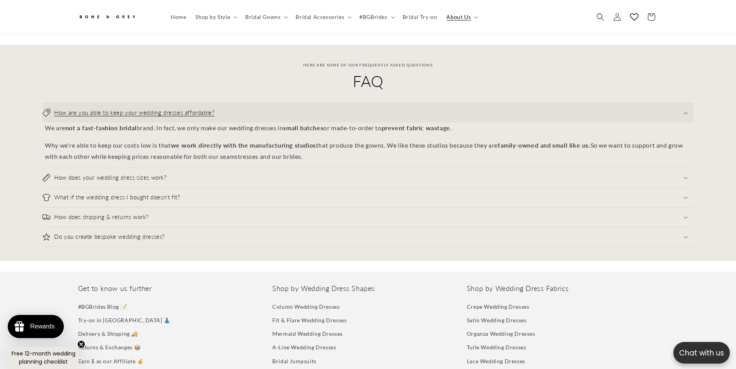
click at [259, 103] on summary "How are you able to keep your wedding dresses affordable?" at bounding box center [368, 112] width 651 height 19
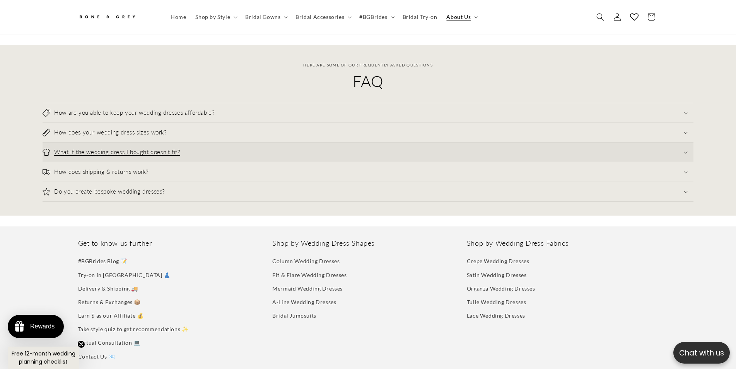
click at [273, 154] on summary "What if the wedding dress I bought doesn't fit?" at bounding box center [368, 152] width 651 height 19
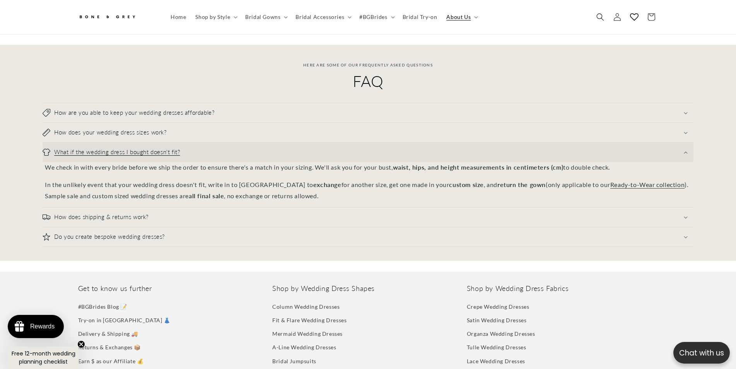
click at [270, 149] on summary "What if the wedding dress I bought doesn't fit?" at bounding box center [368, 152] width 651 height 19
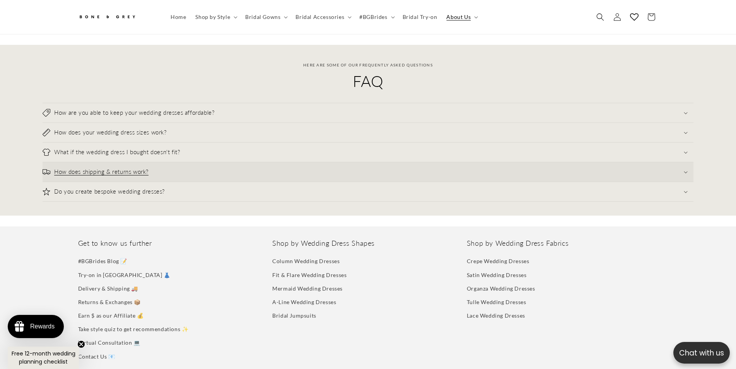
click at [272, 167] on summary "How does shipping & returns work?" at bounding box center [368, 171] width 651 height 19
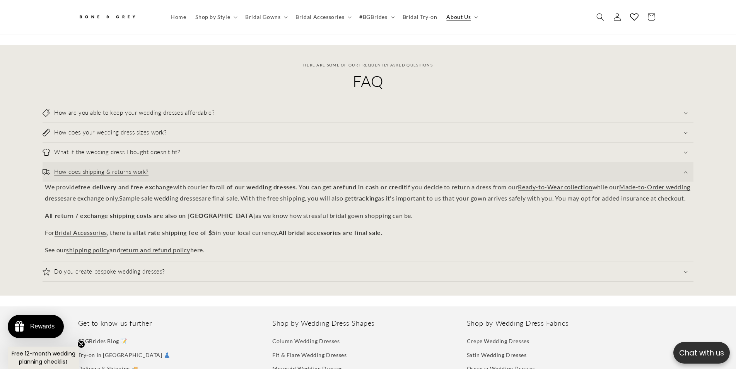
click at [274, 171] on summary "How does shipping & returns work?" at bounding box center [368, 171] width 651 height 19
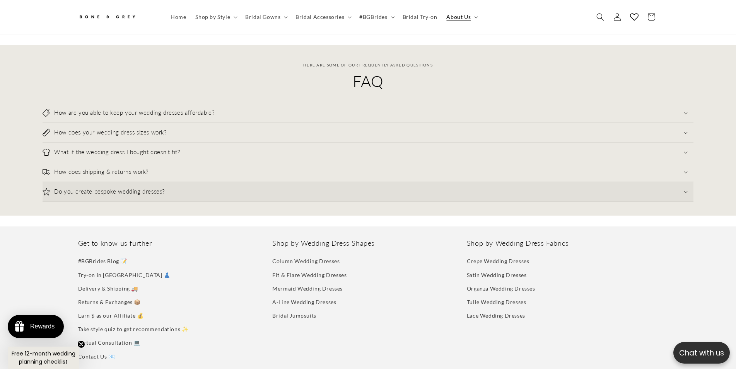
click at [278, 186] on summary "Do you create bespoke wedding dresses?" at bounding box center [368, 191] width 651 height 19
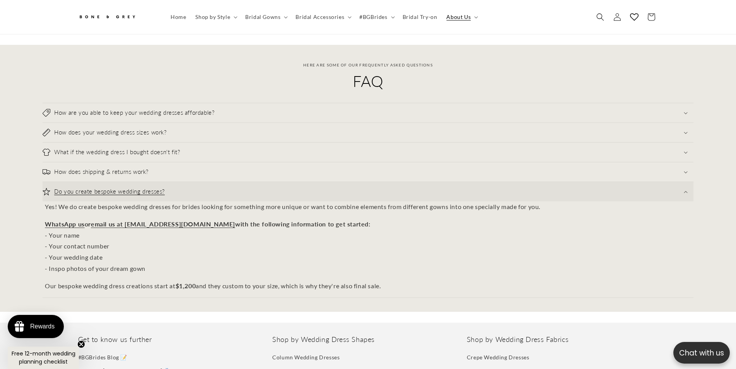
click at [280, 189] on summary "Do you create bespoke wedding dresses?" at bounding box center [368, 191] width 651 height 19
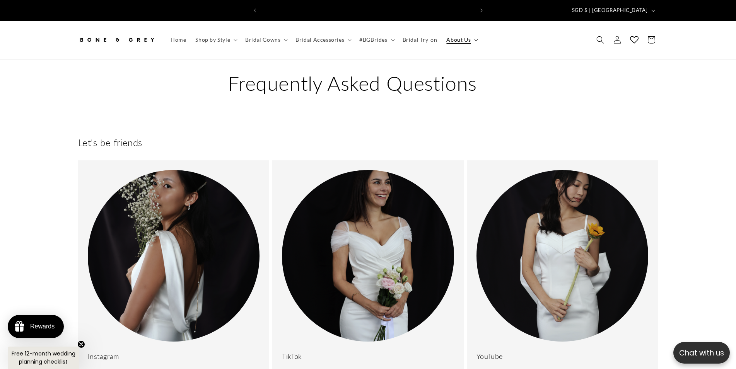
scroll to position [0, 425]
click at [470, 34] on summary "About Us" at bounding box center [461, 40] width 39 height 16
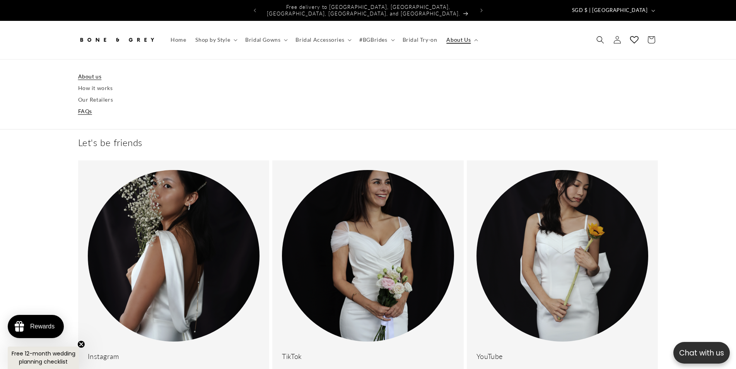
click at [94, 71] on link "About us" at bounding box center [368, 77] width 580 height 12
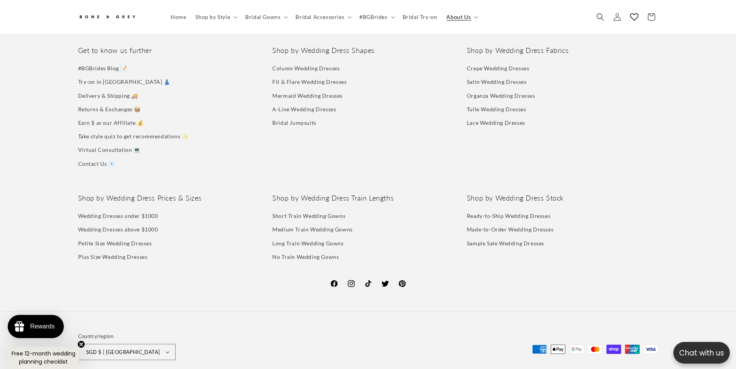
drag, startPoint x: 705, startPoint y: 127, endPoint x: 679, endPoint y: 268, distance: 143.5
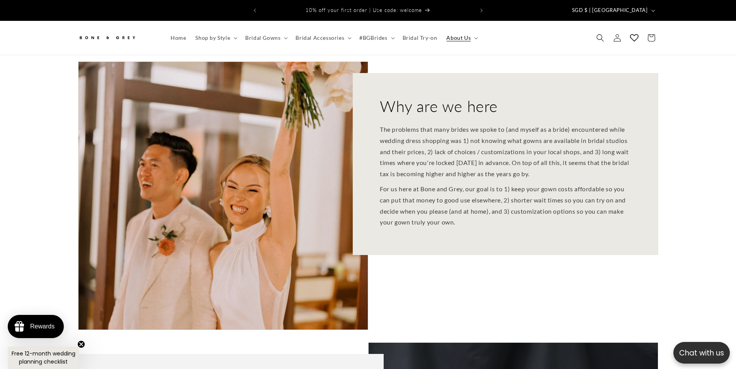
drag, startPoint x: 680, startPoint y: 247, endPoint x: 530, endPoint y: 20, distance: 272.5
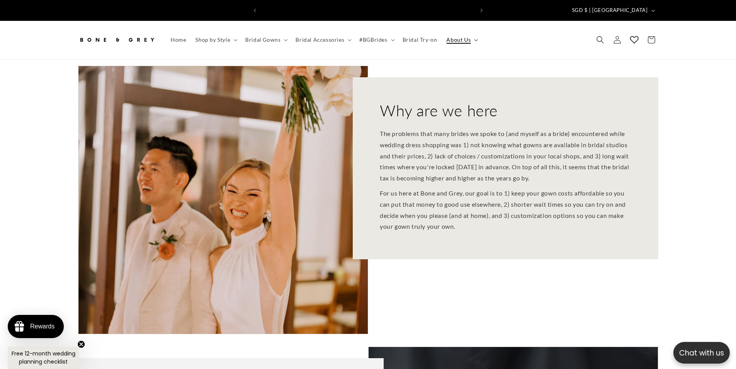
click at [469, 37] on summary "About Us" at bounding box center [461, 40] width 39 height 16
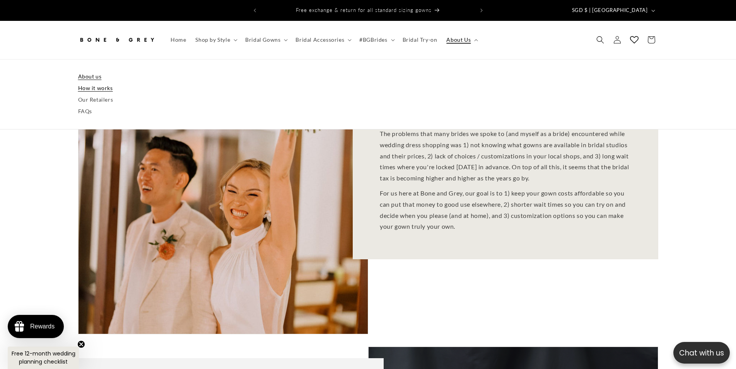
drag, startPoint x: 120, startPoint y: 84, endPoint x: 219, endPoint y: 78, distance: 98.8
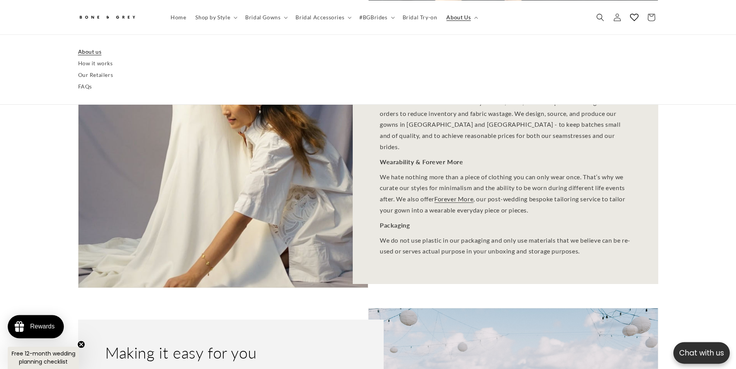
scroll to position [750, 0]
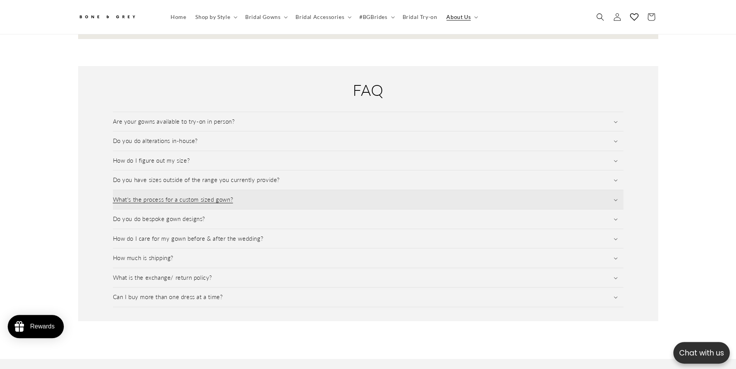
scroll to position [1141, 0]
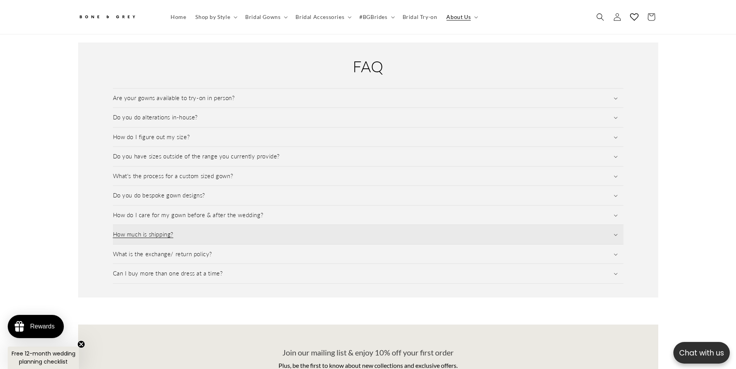
click at [357, 233] on summary "How much is shipping?" at bounding box center [368, 234] width 511 height 19
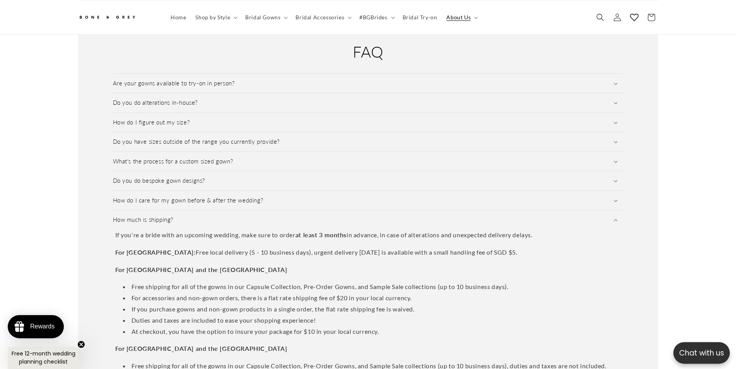
scroll to position [1180, 0]
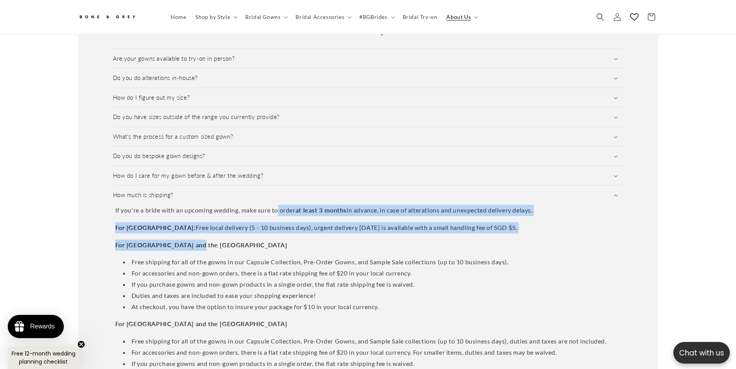
drag, startPoint x: 285, startPoint y: 209, endPoint x: 388, endPoint y: 237, distance: 107.0
click at [388, 237] on div "If you're a bride with an upcoming wedding, make sure to order at least 3 month…" at bounding box center [368, 318] width 511 height 227
click at [388, 240] on p "For [GEOGRAPHIC_DATA] and the [GEOGRAPHIC_DATA]" at bounding box center [368, 245] width 506 height 11
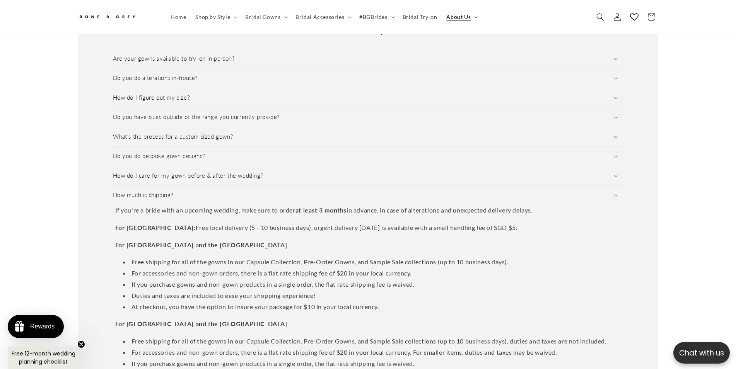
scroll to position [0, 425]
drag, startPoint x: 456, startPoint y: 220, endPoint x: 277, endPoint y: 208, distance: 179.5
click at [285, 207] on div "If you're a bride with an upcoming wedding, make sure to order at least 3 month…" at bounding box center [368, 318] width 511 height 227
click at [278, 209] on p "If you're a bride with an upcoming wedding, make sure to order at least 3 month…" at bounding box center [368, 210] width 506 height 11
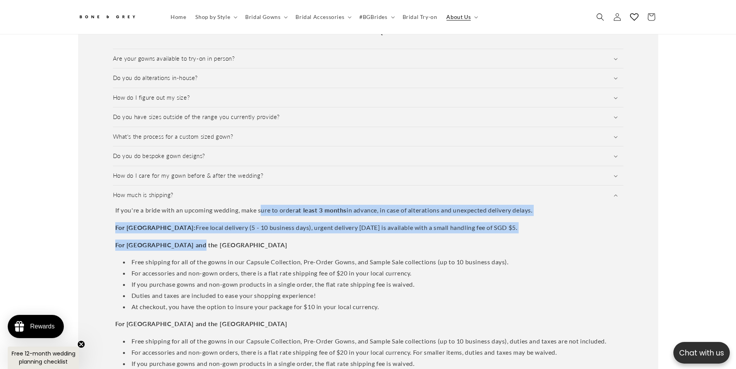
drag, startPoint x: 321, startPoint y: 221, endPoint x: 476, endPoint y: 243, distance: 157.1
click at [475, 244] on div "If you're a bride with an upcoming wedding, make sure to order at least 3 month…" at bounding box center [368, 318] width 511 height 227
click at [476, 240] on p "For Australia and the USA" at bounding box center [368, 245] width 506 height 11
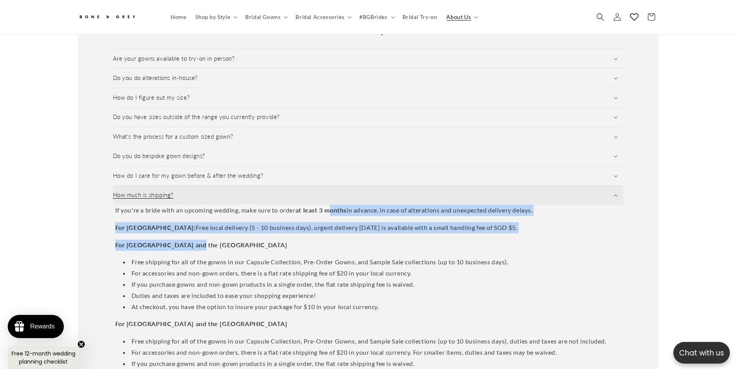
drag, startPoint x: 503, startPoint y: 226, endPoint x: 328, endPoint y: 197, distance: 176.8
click at [330, 205] on div "If you're a bride with an upcoming wedding, make sure to order at least 3 month…" at bounding box center [368, 318] width 511 height 227
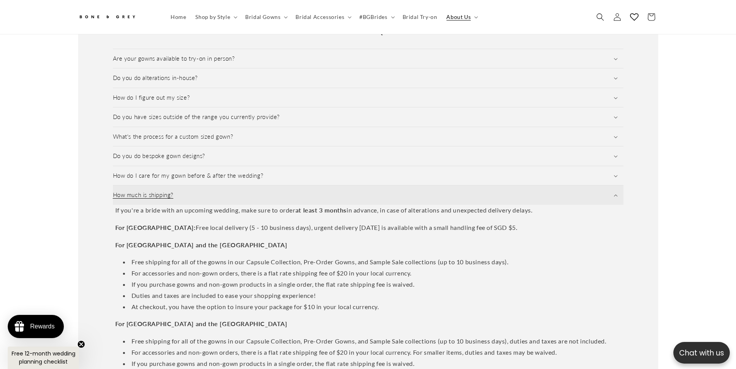
click at [329, 197] on summary "How much is shipping?" at bounding box center [368, 195] width 511 height 19
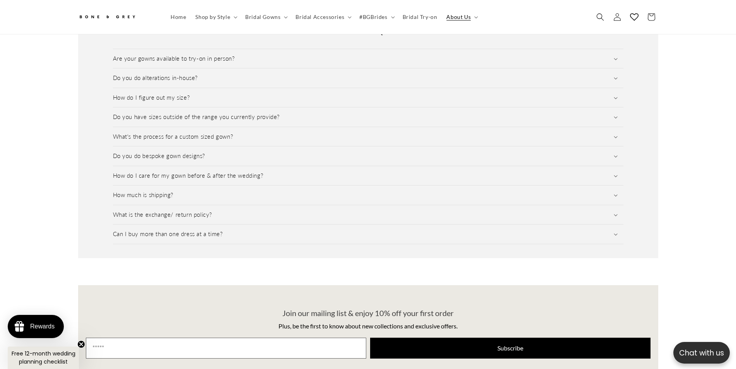
drag, startPoint x: 319, startPoint y: 198, endPoint x: 330, endPoint y: 179, distance: 20.8
click at [331, 186] on summary "How much is shipping?" at bounding box center [368, 195] width 511 height 19
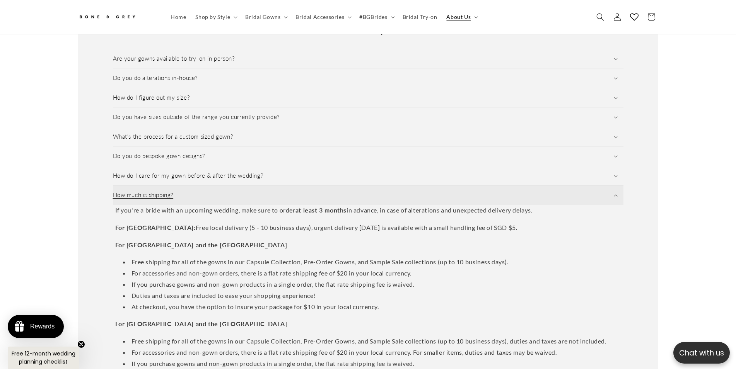
click at [335, 186] on summary "How much is shipping?" at bounding box center [368, 195] width 511 height 19
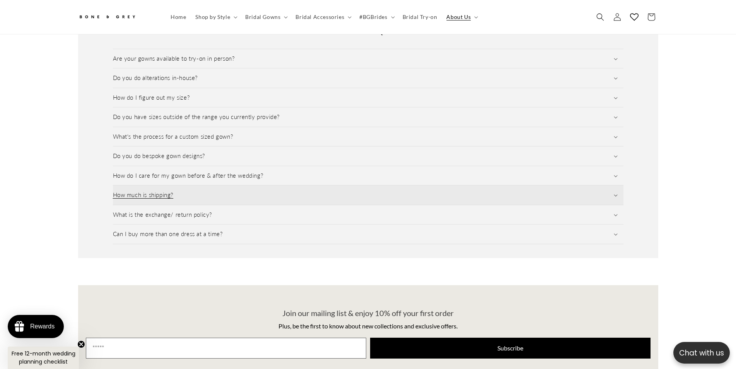
click at [334, 186] on summary "How much is shipping?" at bounding box center [368, 195] width 511 height 19
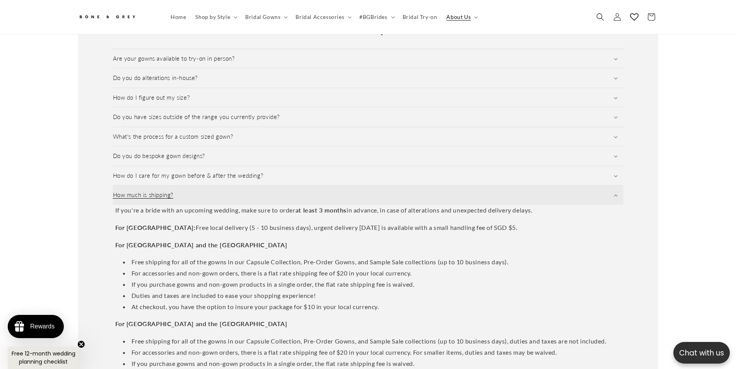
scroll to position [0, 0]
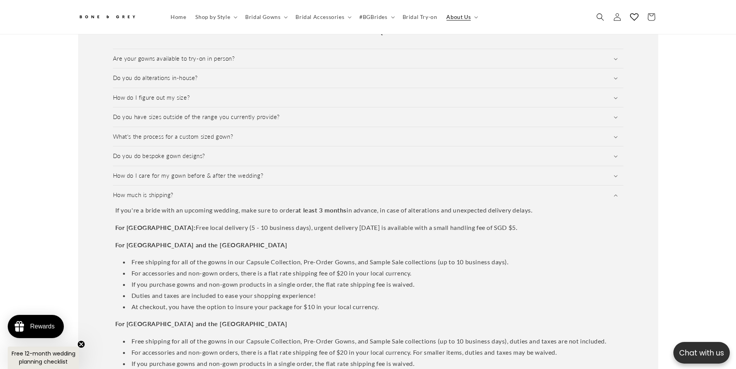
click at [493, 225] on p "For Singapore: Free local delivery (5 - 10 business days), urgent delivery with…" at bounding box center [368, 227] width 506 height 11
drag, startPoint x: 519, startPoint y: 225, endPoint x: 398, endPoint y: 214, distance: 121.9
click at [398, 214] on div "If you're a bride with an upcoming wedding, make sure to order at least 3 month…" at bounding box center [368, 318] width 511 height 227
click at [424, 215] on div "If you're a bride with an upcoming wedding, make sure to order at least 3 month…" at bounding box center [368, 318] width 511 height 227
drag, startPoint x: 547, startPoint y: 225, endPoint x: 348, endPoint y: 205, distance: 199.8
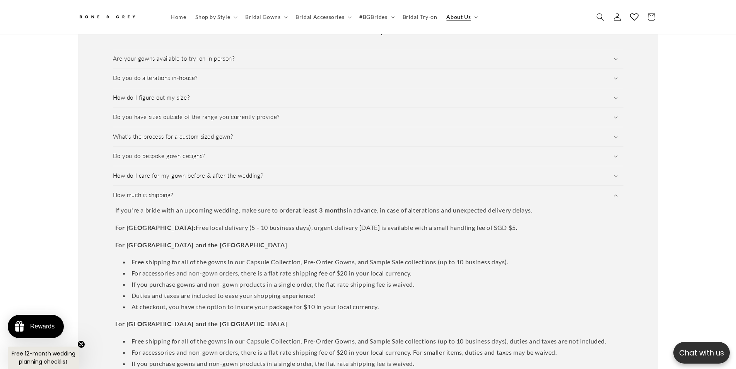
click at [341, 206] on div "If you're a bride with an upcoming wedding, make sure to order at least 3 month…" at bounding box center [368, 318] width 511 height 227
click at [387, 207] on p "If you're a bride with an upcoming wedding, make sure to order at least 3 month…" at bounding box center [368, 210] width 506 height 11
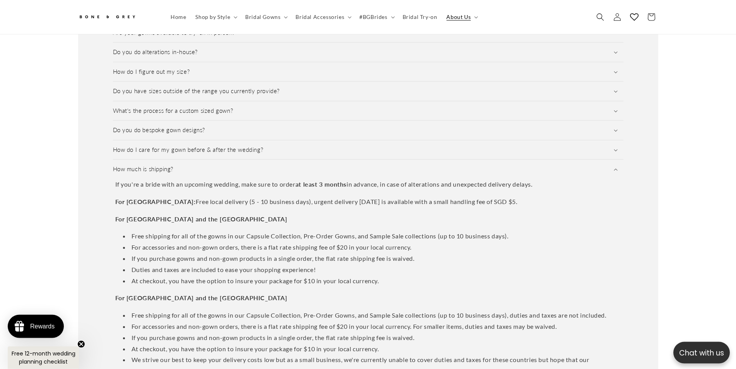
scroll to position [1259, 0]
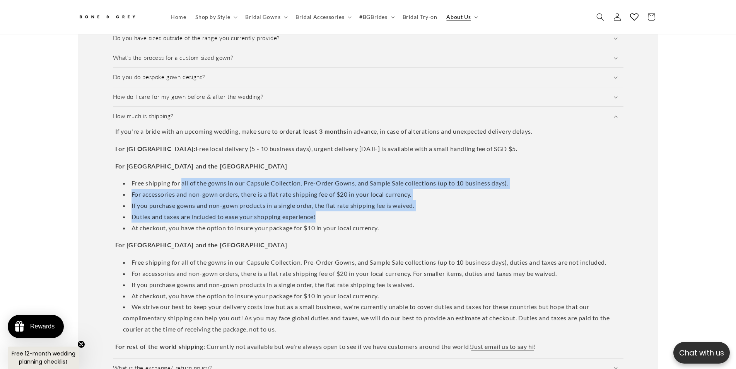
drag, startPoint x: 181, startPoint y: 169, endPoint x: 386, endPoint y: 209, distance: 208.9
click at [386, 209] on div "If you're a bride with an upcoming wedding, make sure to order at least 3 month…" at bounding box center [368, 239] width 511 height 227
click at [386, 212] on li "Duties and taxes are included to ease your shopping experience!" at bounding box center [372, 217] width 498 height 11
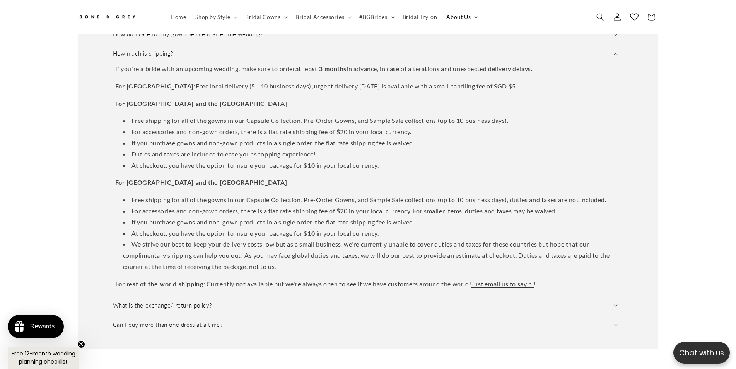
scroll to position [1338, 0]
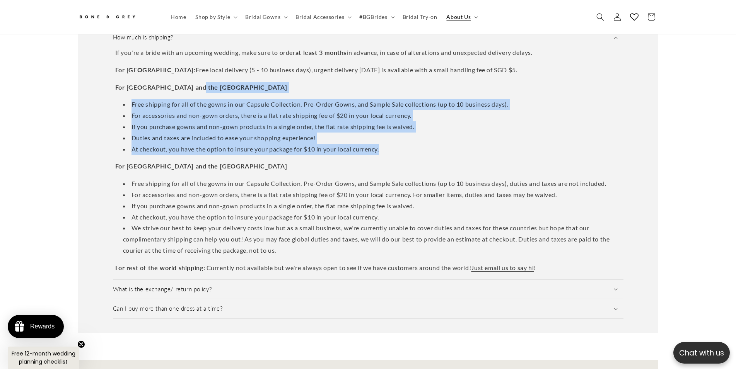
drag, startPoint x: 351, startPoint y: 104, endPoint x: 284, endPoint y: 93, distance: 67.9
click at [259, 81] on div "If you're a bride with an upcoming wedding, make sure to order at least 3 month…" at bounding box center [368, 160] width 511 height 227
click at [292, 99] on li "Free shipping for all of the gowns in our Capsule Collection, Pre-Order Gowns, …" at bounding box center [372, 104] width 498 height 11
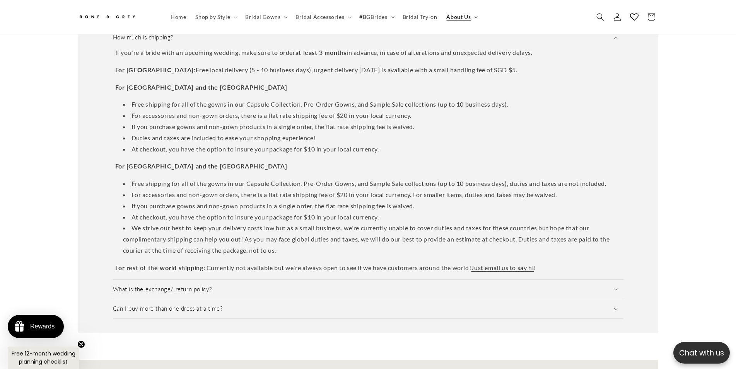
click at [403, 135] on li "Duties and taxes are included to ease your shopping experience!" at bounding box center [372, 138] width 498 height 11
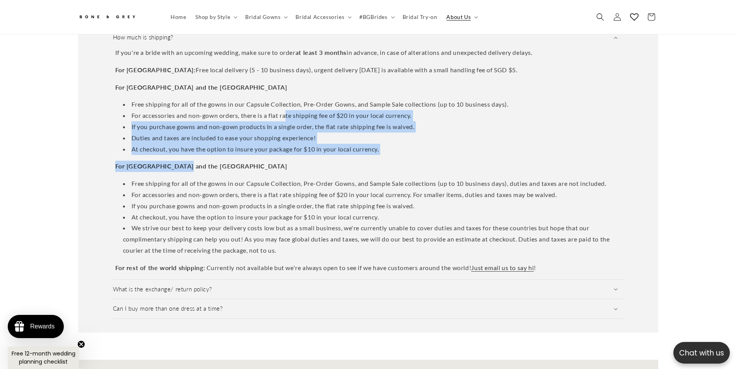
drag, startPoint x: 361, startPoint y: 131, endPoint x: 238, endPoint y: 90, distance: 129.8
click at [251, 96] on div "If you're a bride with an upcoming wedding, make sure to order at least 3 month…" at bounding box center [368, 160] width 511 height 227
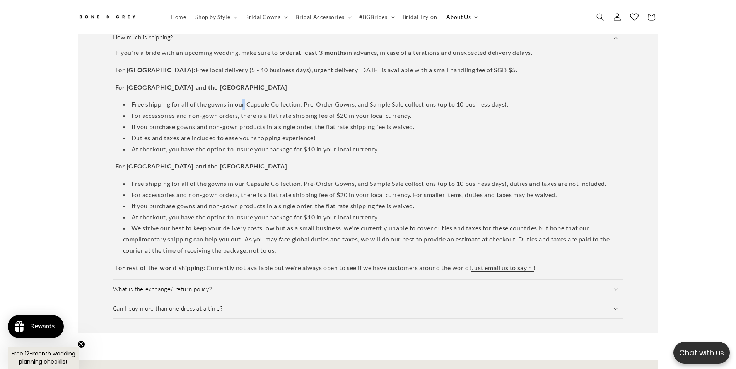
click at [242, 93] on div "If you're a bride with an upcoming wedding, make sure to order at least 3 month…" at bounding box center [368, 160] width 511 height 227
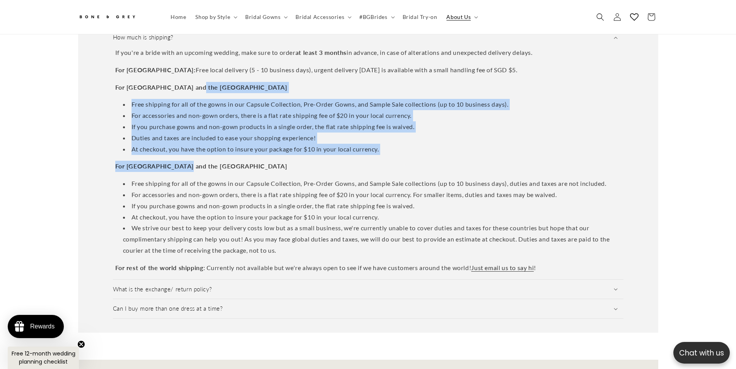
drag, startPoint x: 251, startPoint y: 99, endPoint x: 202, endPoint y: 87, distance: 50.2
click at [210, 88] on div "If you're a bride with an upcoming wedding, make sure to order at least 3 month…" at bounding box center [368, 160] width 511 height 227
click at [239, 99] on li "Free shipping for all of the gowns in our Capsule Collection, Pre-Order Gowns, …" at bounding box center [372, 104] width 498 height 11
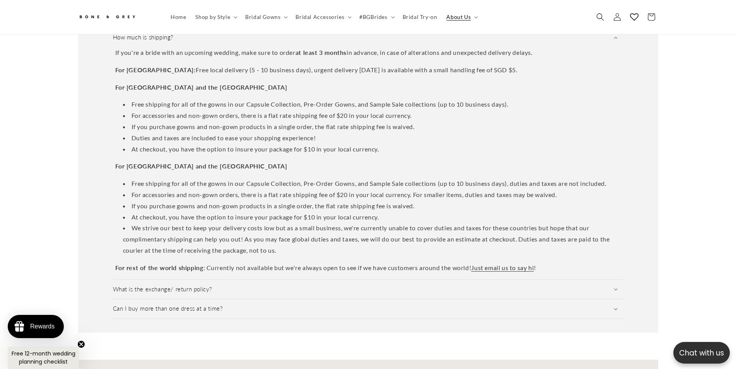
scroll to position [0, 0]
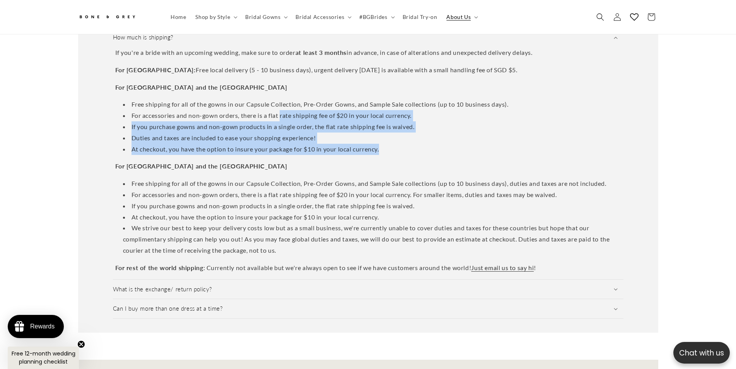
drag, startPoint x: 347, startPoint y: 124, endPoint x: 336, endPoint y: 116, distance: 13.4
click at [273, 102] on div "If you're a bride with an upcoming wedding, make sure to order at least 3 month…" at bounding box center [368, 160] width 511 height 227
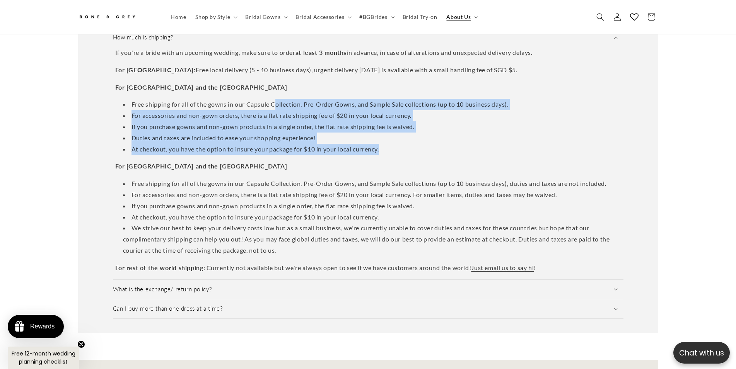
click at [351, 121] on li "If you purchase gowns and non-gown products in a single order, the flat rate sh…" at bounding box center [372, 126] width 498 height 11
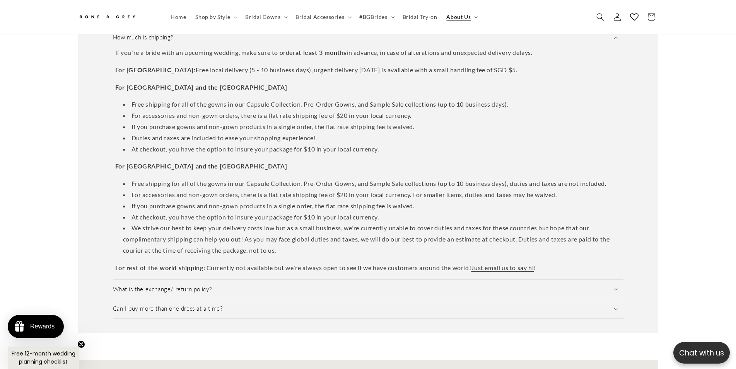
click at [415, 144] on li "At checkout, you have the option to insure your package for $10 in your local c…" at bounding box center [372, 149] width 498 height 11
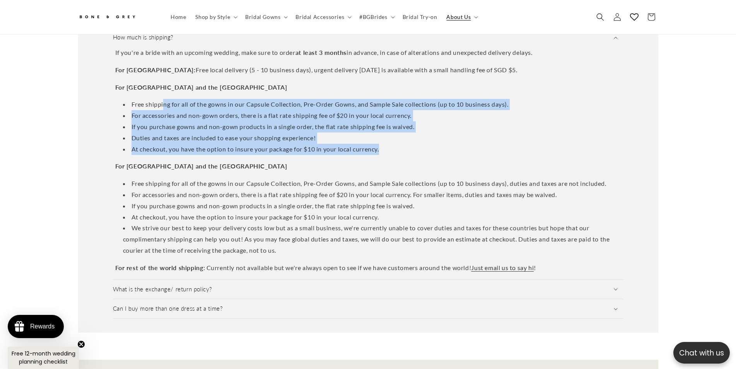
drag, startPoint x: 417, startPoint y: 150, endPoint x: 242, endPoint y: 109, distance: 179.5
click at [158, 89] on div "If you're a bride with an upcoming wedding, make sure to order at least 3 month…" at bounding box center [368, 160] width 511 height 227
click at [245, 110] on li "For accessories and non-gown orders, there is a flat rate shipping fee of $20 i…" at bounding box center [372, 115] width 498 height 11
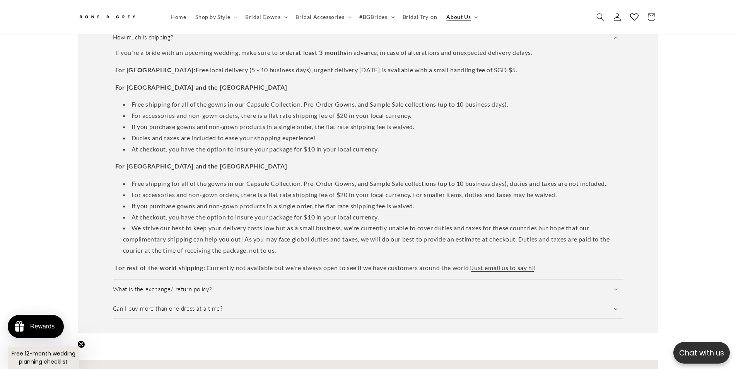
click at [401, 144] on li "At checkout, you have the option to insure your package for $10 in your local c…" at bounding box center [372, 149] width 498 height 11
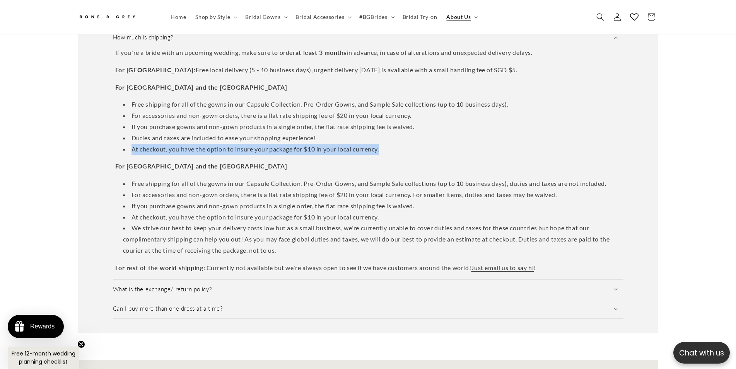
scroll to position [0, 213]
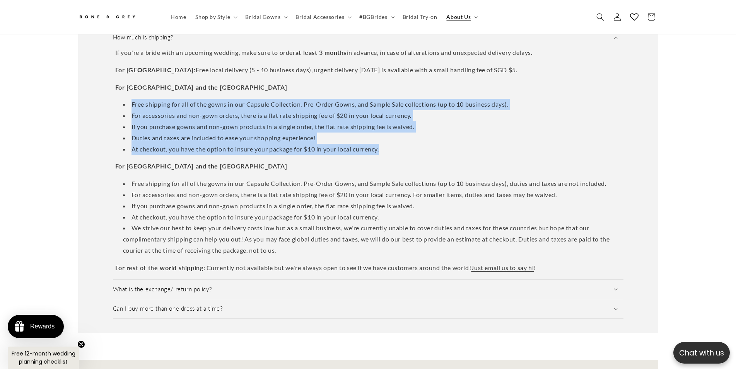
drag, startPoint x: 405, startPoint y: 145, endPoint x: 115, endPoint y: 94, distance: 294.9
click at [115, 94] on div "If you're a bride with an upcoming wedding, make sure to order at least 3 month…" at bounding box center [368, 160] width 511 height 227
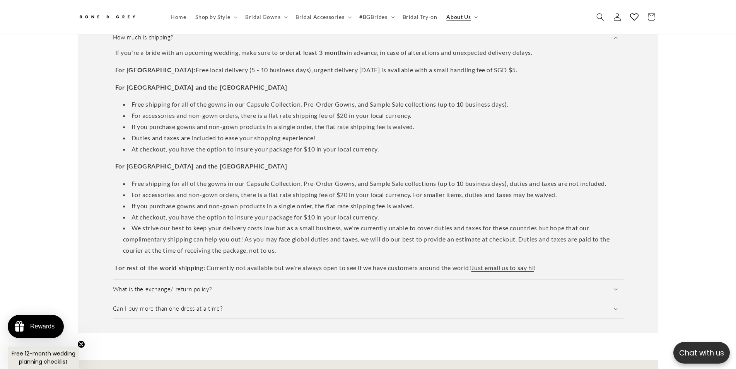
click at [130, 99] on li "Free shipping for all of the gowns in our Capsule Collection, Pre-Order Gowns, …" at bounding box center [372, 104] width 498 height 11
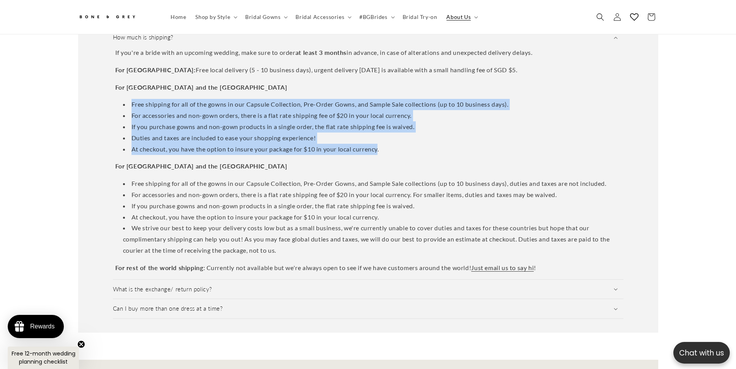
drag, startPoint x: 129, startPoint y: 96, endPoint x: 367, endPoint y: 143, distance: 242.8
click at [367, 143] on ul "Free shipping for all of the gowns in our Capsule Collection, Pre-Order Gowns, …" at bounding box center [368, 127] width 506 height 56
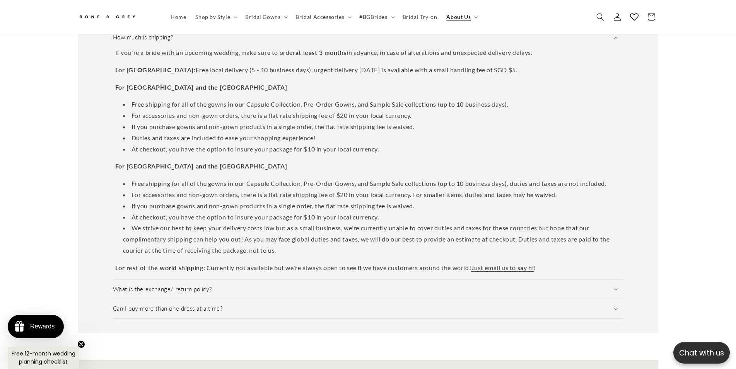
click at [396, 145] on li "At checkout, you have the option to insure your package for $10 in your local c…" at bounding box center [372, 149] width 498 height 11
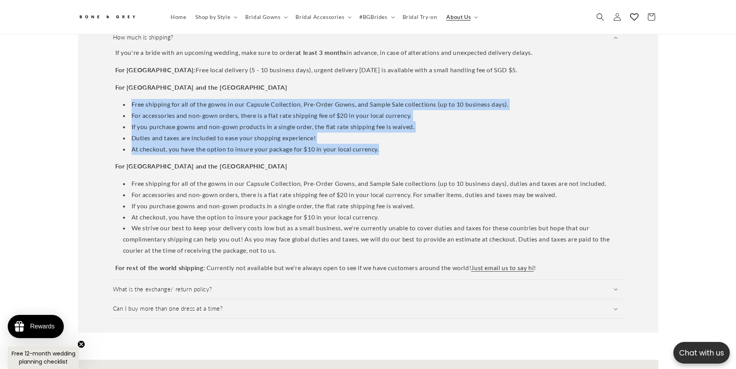
drag, startPoint x: 415, startPoint y: 146, endPoint x: 130, endPoint y: 94, distance: 289.8
click at [130, 99] on ul "Free shipping for all of the gowns in our Capsule Collection, Pre-Order Gowns, …" at bounding box center [368, 127] width 506 height 56
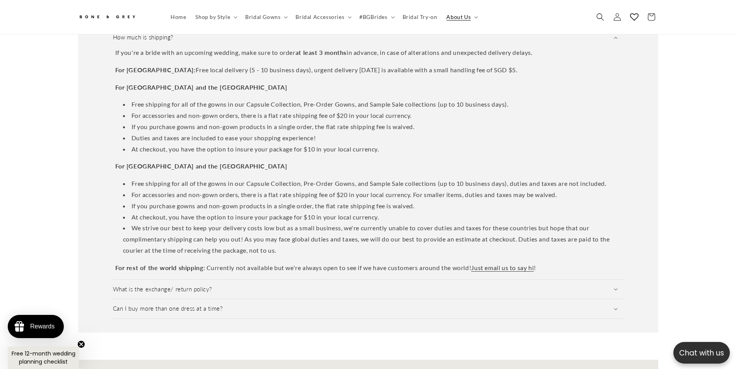
click at [130, 99] on li "Free shipping for all of the gowns in our Capsule Collection, Pre-Order Gowns, …" at bounding box center [372, 104] width 498 height 11
click at [462, 179] on li "Free shipping for all of the gowns in our Capsule Collection, Pre-Order Gowns, …" at bounding box center [372, 183] width 498 height 11
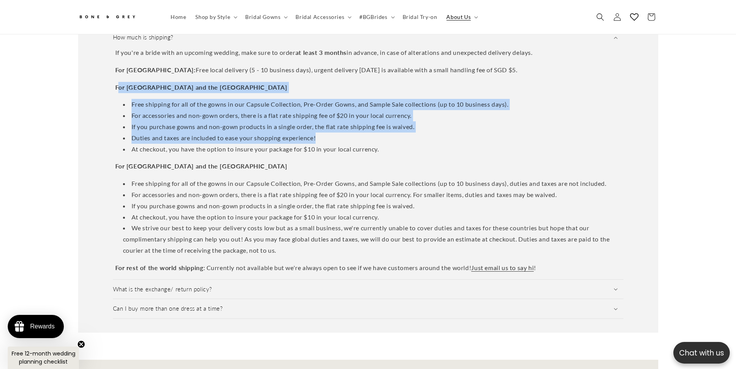
drag, startPoint x: 272, startPoint y: 114, endPoint x: 117, endPoint y: 84, distance: 157.9
click at [117, 84] on div "If you're a bride with an upcoming wedding, make sure to order at least 3 month…" at bounding box center [368, 160] width 511 height 227
click at [189, 102] on li "Free shipping for all of the gowns in our Capsule Collection, Pre-Order Gowns, …" at bounding box center [372, 104] width 498 height 11
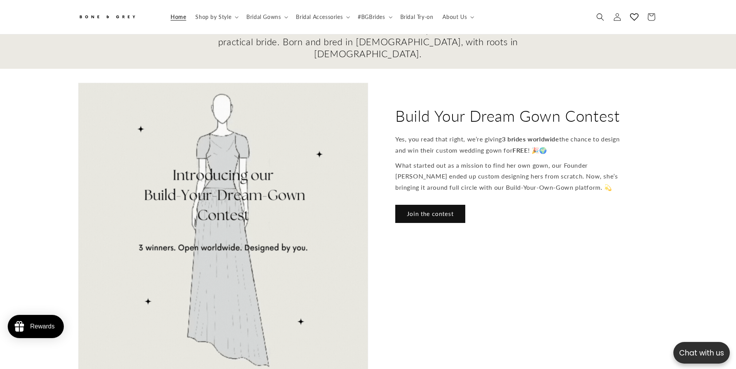
click at [576, 169] on p "What started out as a mission to find her own gown, our Founder [PERSON_NAME] e…" at bounding box center [513, 176] width 236 height 33
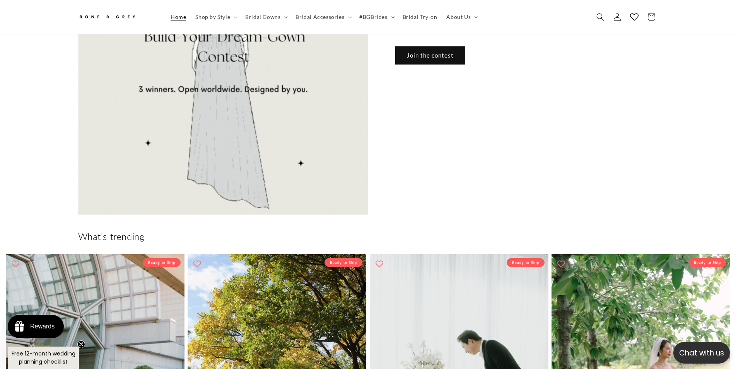
scroll to position [0, 1472]
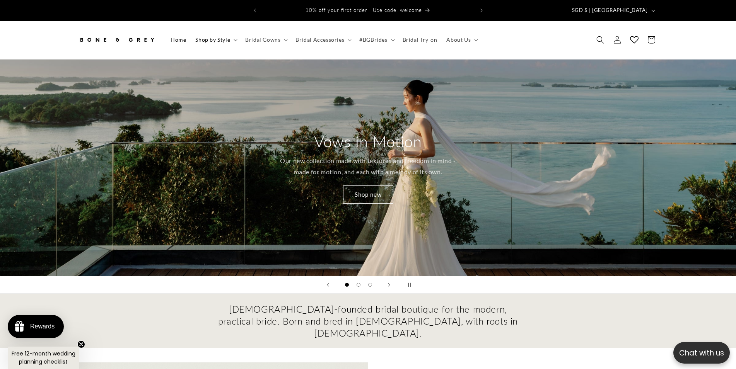
click at [236, 32] on summary "Shop by Style" at bounding box center [216, 40] width 50 height 16
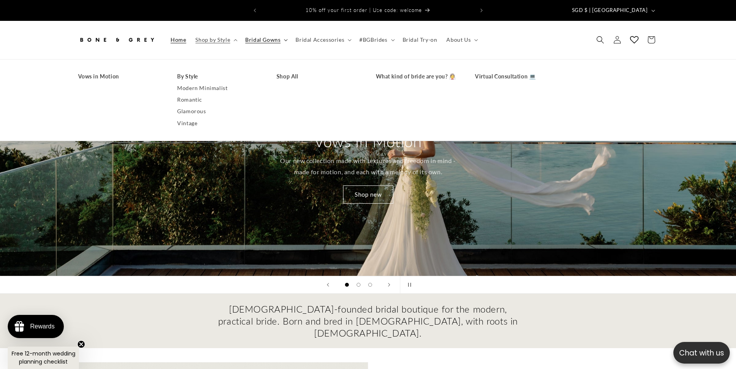
click at [284, 39] on icon at bounding box center [286, 40] width 4 height 2
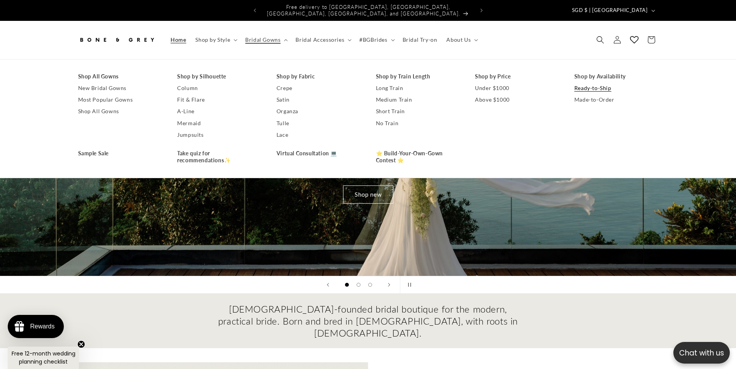
click at [598, 84] on link "Ready-to-Ship" at bounding box center [616, 88] width 84 height 12
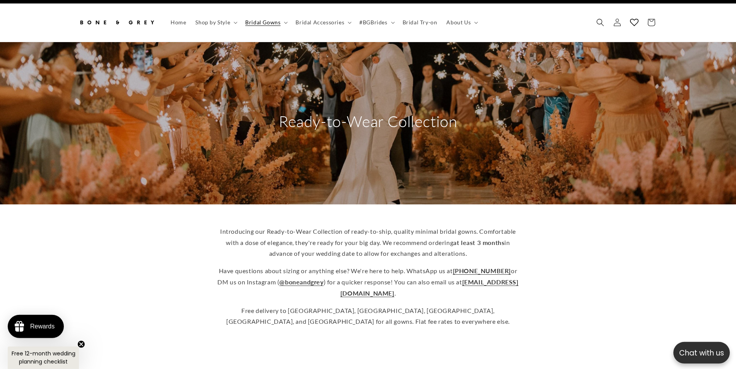
scroll to position [39, 0]
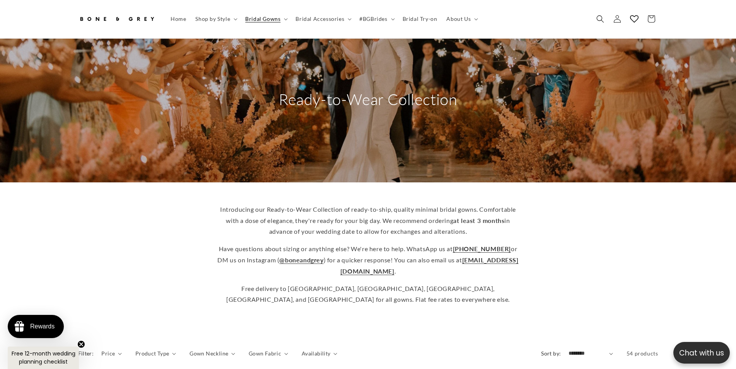
drag, startPoint x: 411, startPoint y: 216, endPoint x: 511, endPoint y: 228, distance: 101.3
click at [511, 228] on p "Introducing our Ready-to-Wear Collection of ready-to-ship, quality minimal brid…" at bounding box center [368, 220] width 302 height 33
drag, startPoint x: 502, startPoint y: 224, endPoint x: 392, endPoint y: 206, distance: 111.7
click at [392, 206] on p "Introducing our Ready-to-Wear Collection of ready-to-ship, quality minimal brid…" at bounding box center [368, 220] width 302 height 33
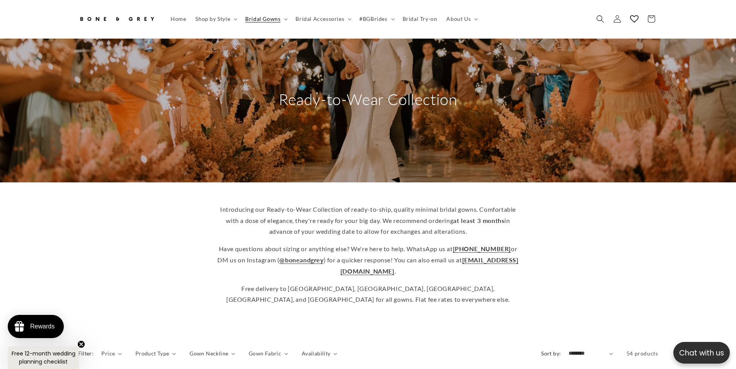
click at [391, 206] on p "Introducing our Ready-to-Wear Collection of ready-to-ship, quality minimal brid…" at bounding box center [368, 220] width 302 height 33
drag, startPoint x: 423, startPoint y: 210, endPoint x: 499, endPoint y: 222, distance: 76.5
click at [499, 222] on p "Introducing our Ready-to-Wear Collection of ready-to-ship, quality minimal brid…" at bounding box center [368, 220] width 302 height 33
drag, startPoint x: 510, startPoint y: 229, endPoint x: 372, endPoint y: 204, distance: 140.7
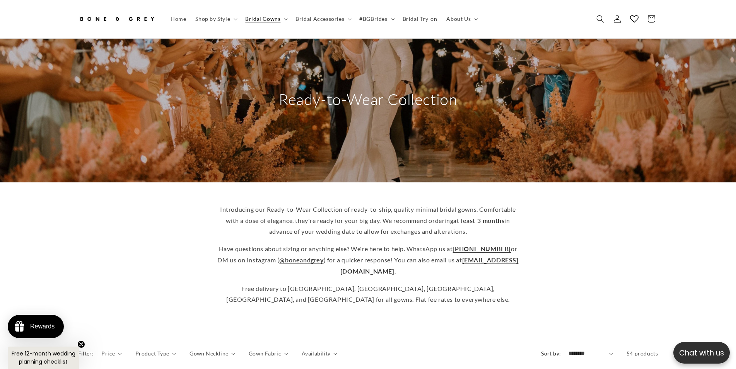
click at [372, 204] on p "Introducing our Ready-to-Wear Collection of ready-to-ship, quality minimal brid…" at bounding box center [368, 220] width 302 height 33
drag, startPoint x: 400, startPoint y: 207, endPoint x: 502, endPoint y: 225, distance: 103.3
click at [502, 225] on p "Introducing our Ready-to-Wear Collection of ready-to-ship, quality minimal brid…" at bounding box center [368, 220] width 302 height 33
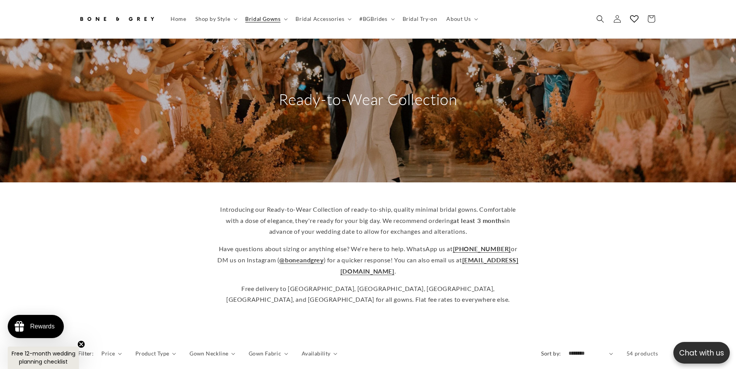
click at [503, 225] on p "Introducing our Ready-to-Wear Collection of ready-to-ship, quality minimal brid…" at bounding box center [368, 220] width 302 height 33
drag, startPoint x: 499, startPoint y: 224, endPoint x: 392, endPoint y: 204, distance: 108.6
click at [394, 205] on p "Introducing our Ready-to-Wear Collection of ready-to-ship, quality minimal brid…" at bounding box center [368, 220] width 302 height 33
click at [392, 204] on p "Introducing our Ready-to-Wear Collection of ready-to-ship, quality minimal brid…" at bounding box center [368, 220] width 302 height 33
drag, startPoint x: 392, startPoint y: 203, endPoint x: 512, endPoint y: 227, distance: 122.3
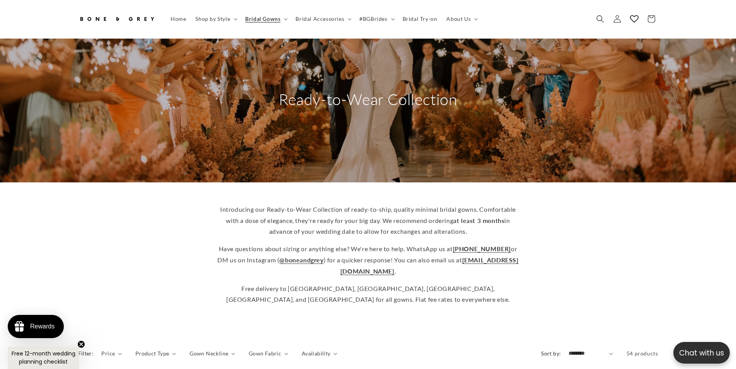
click at [512, 227] on p "Introducing our Ready-to-Wear Collection of ready-to-ship, quality minimal brid…" at bounding box center [368, 220] width 302 height 33
drag, startPoint x: 512, startPoint y: 227, endPoint x: 410, endPoint y: 205, distance: 103.7
click at [410, 205] on p "Introducing our Ready-to-Wear Collection of ready-to-ship, quality minimal brid…" at bounding box center [368, 220] width 302 height 33
click at [409, 204] on p "Introducing our Ready-to-Wear Collection of ready-to-ship, quality minimal brid…" at bounding box center [368, 220] width 302 height 33
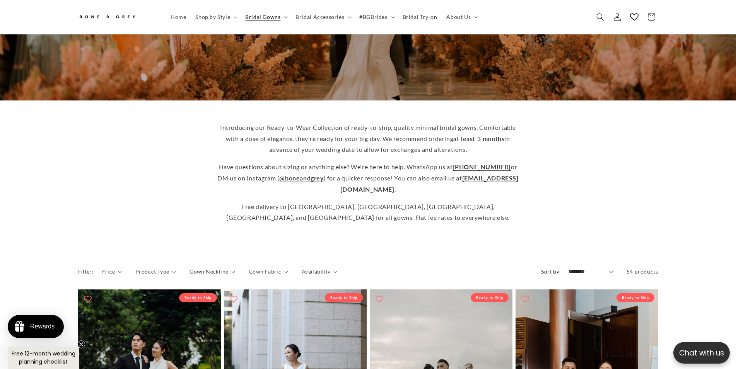
scroll to position [118, 0]
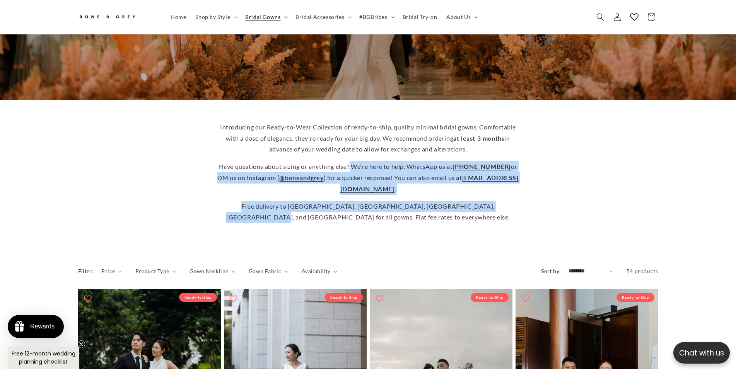
drag, startPoint x: 352, startPoint y: 165, endPoint x: 477, endPoint y: 200, distance: 129.2
click at [477, 200] on div "Introducing our Ready-to-Wear Collection of ready-to-ship, quality minimal brid…" at bounding box center [368, 172] width 302 height 101
click at [477, 201] on p "Free delivery to [GEOGRAPHIC_DATA], [GEOGRAPHIC_DATA], [GEOGRAPHIC_DATA], [GEOG…" at bounding box center [368, 212] width 302 height 22
drag, startPoint x: 509, startPoint y: 216, endPoint x: 425, endPoint y: 181, distance: 91.6
click at [381, 165] on div "Introducing our Ready-to-Wear Collection of ready-to-ship, quality minimal brid…" at bounding box center [368, 172] width 302 height 101
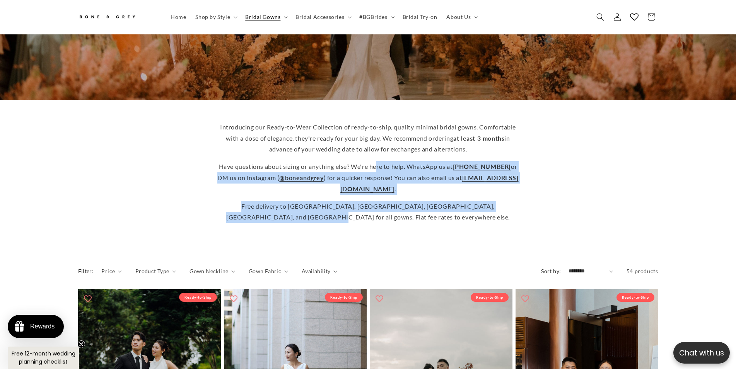
click at [510, 208] on p "Free delivery to Australia, Canada, US, UK, and Singapore for all gowns. Flat f…" at bounding box center [368, 212] width 302 height 22
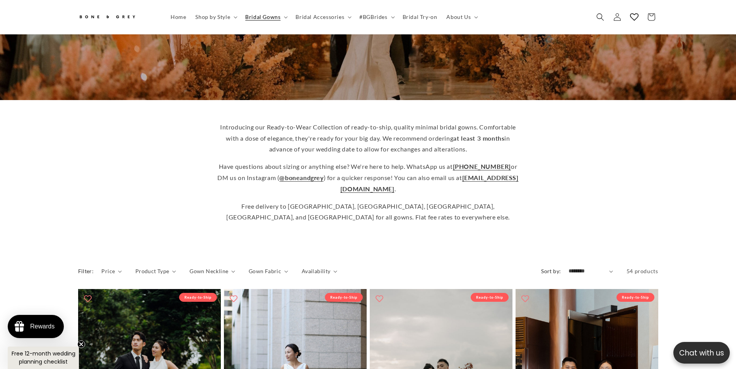
drag, startPoint x: 451, startPoint y: 174, endPoint x: 405, endPoint y: 153, distance: 50.2
click at [393, 147] on div "Introducing our Ready-to-Wear Collection of ready-to-ship, quality minimal brid…" at bounding box center [368, 174] width 736 height 149
drag, startPoint x: 510, startPoint y: 196, endPoint x: 537, endPoint y: 236, distance: 48.5
click at [509, 201] on p "Free delivery to Australia, Canada, US, UK, and Singapore for all gowns. Flat f…" at bounding box center [368, 212] width 302 height 22
drag, startPoint x: 543, startPoint y: 233, endPoint x: 357, endPoint y: 158, distance: 200.1
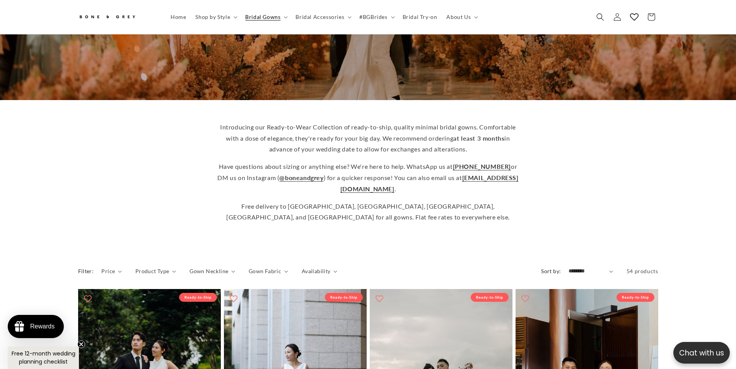
click at [355, 159] on div "Introducing our Ready-to-Wear Collection of ready-to-ship, quality minimal brid…" at bounding box center [368, 174] width 736 height 149
drag, startPoint x: 520, startPoint y: 196, endPoint x: 514, endPoint y: 198, distance: 5.7
click at [519, 196] on div "Introducing our Ready-to-Wear Collection of ready-to-ship, quality minimal brid…" at bounding box center [368, 173] width 619 height 114
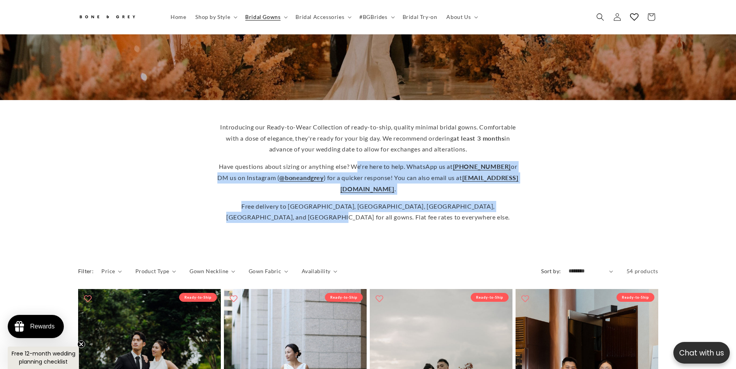
drag, startPoint x: 456, startPoint y: 206, endPoint x: 361, endPoint y: 157, distance: 107.1
click at [361, 157] on div "Introducing our Ready-to-Wear Collection of ready-to-ship, quality minimal brid…" at bounding box center [368, 173] width 302 height 114
click at [490, 210] on p "Free delivery to Australia, Canada, US, UK, and Singapore for all gowns. Flat f…" at bounding box center [368, 212] width 302 height 22
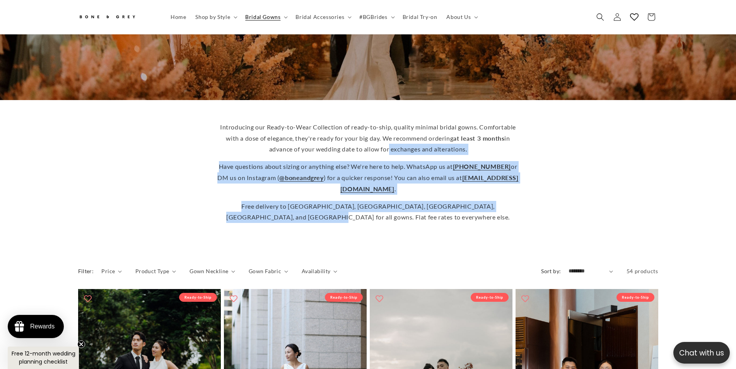
drag, startPoint x: 499, startPoint y: 208, endPoint x: 436, endPoint y: 185, distance: 66.3
click at [386, 150] on div "Introducing our Ready-to-Wear Collection of ready-to-ship, quality minimal brid…" at bounding box center [368, 172] width 302 height 101
click at [504, 207] on p "Free delivery to Australia, Canada, US, UK, and Singapore for all gowns. Flat f…" at bounding box center [368, 212] width 302 height 22
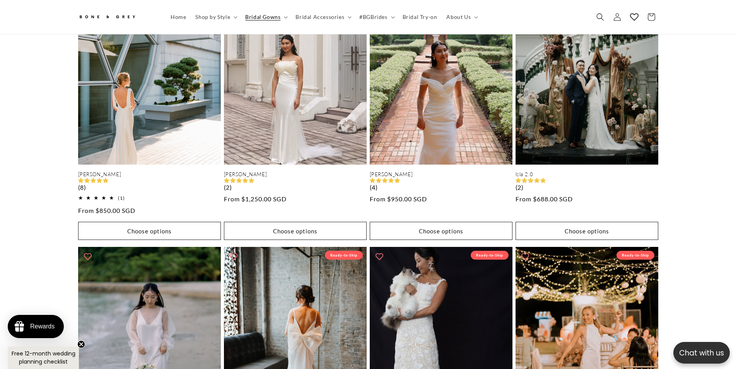
scroll to position [0, 213]
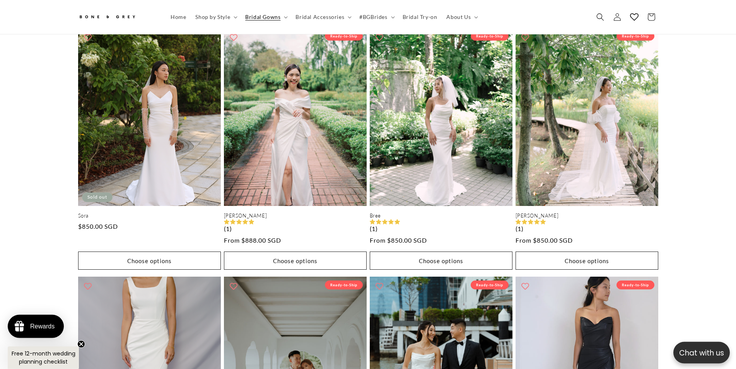
scroll to position [1143, 0]
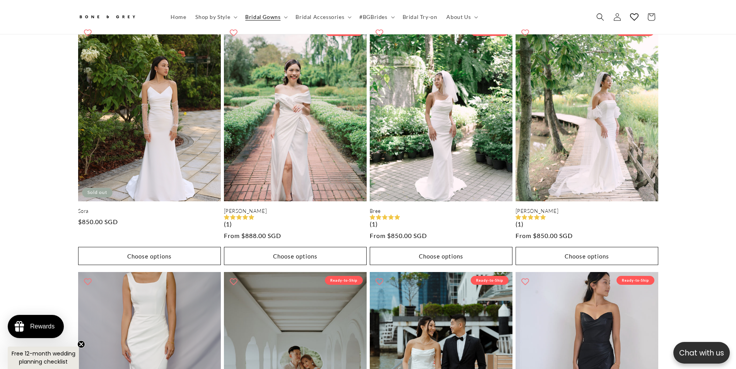
click at [711, 106] on div "Sophia Ready-to-Ship Sophia (0) Regular price $980.00 SGD Regular price Sale pr…" at bounding box center [368, 34] width 736 height 1541
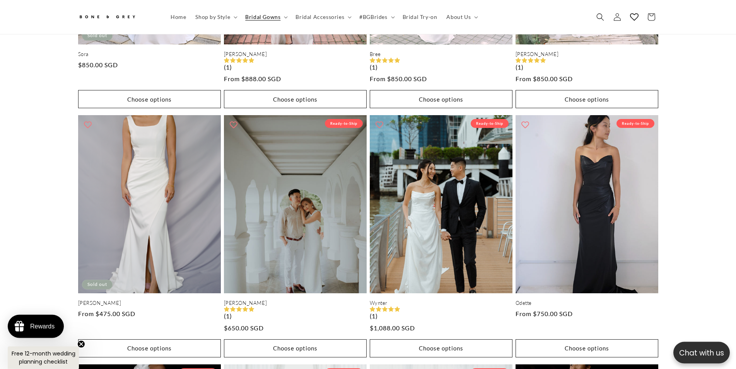
scroll to position [1301, 0]
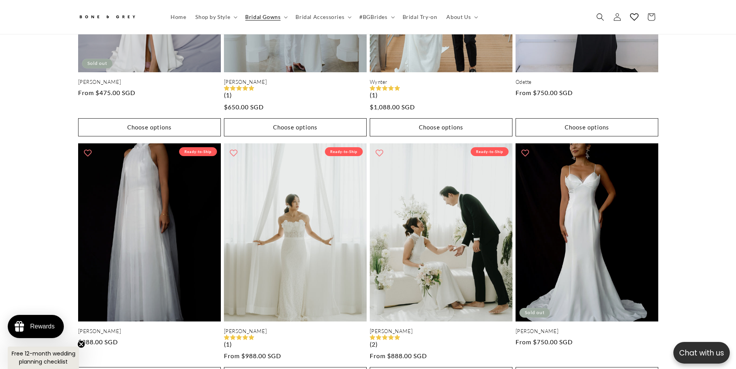
scroll to position [1538, 0]
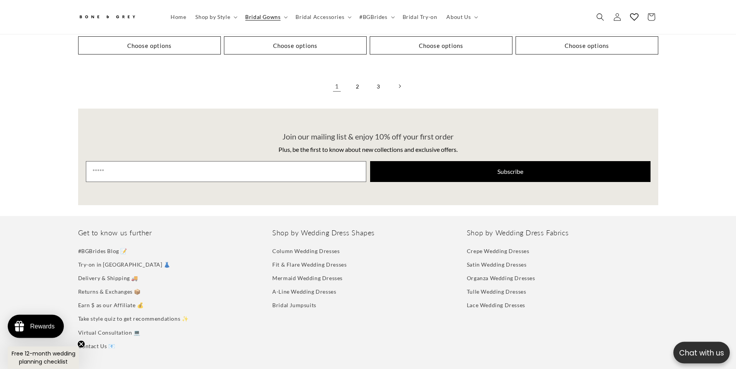
scroll to position [1696, 0]
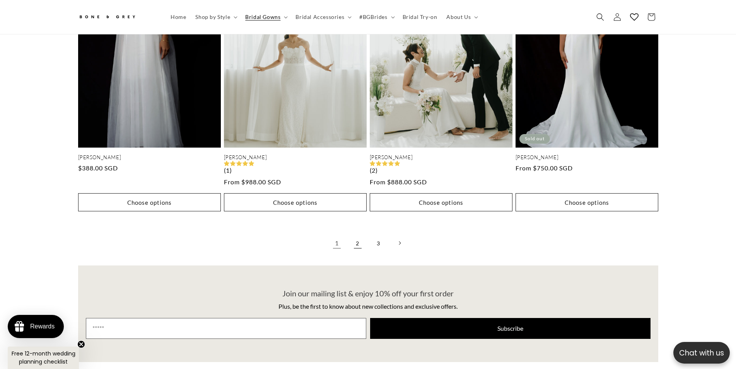
click at [355, 235] on link "2" at bounding box center [357, 243] width 17 height 17
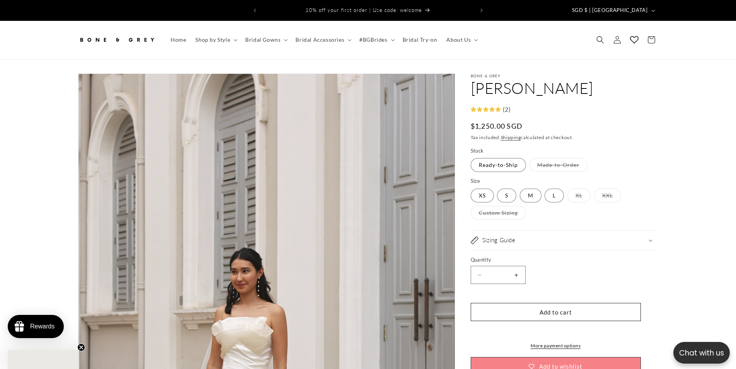
select select "**********"
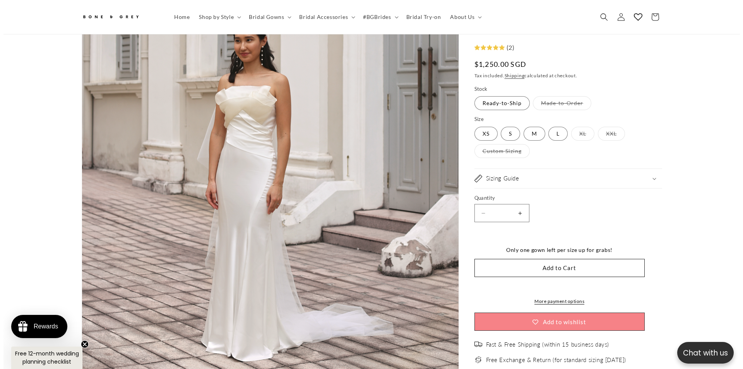
scroll to position [0, 425]
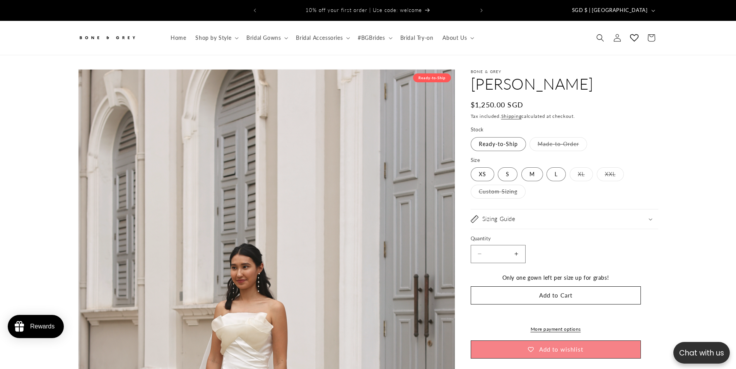
select select "**********"
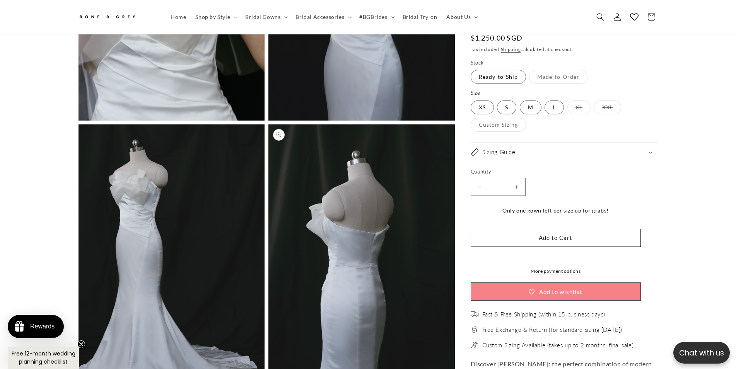
scroll to position [0, 425]
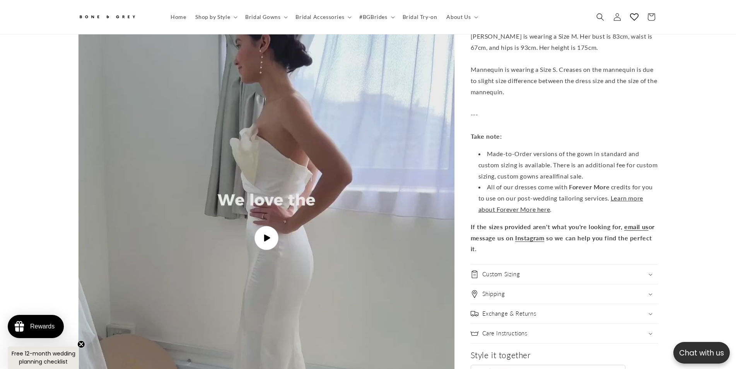
click at [273, 222] on img "Gallery Viewer" at bounding box center [267, 238] width 376 height 668
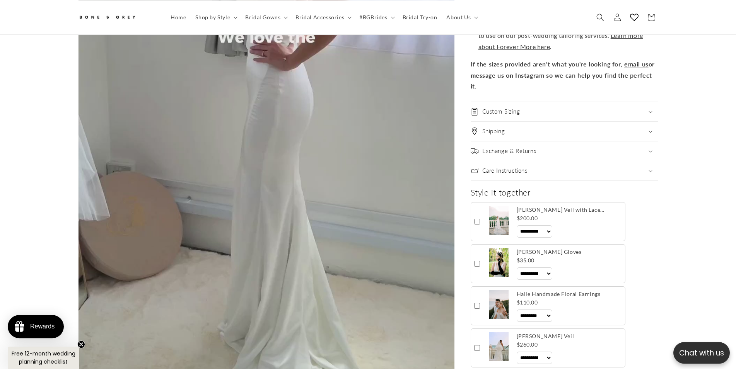
scroll to position [2444, 0]
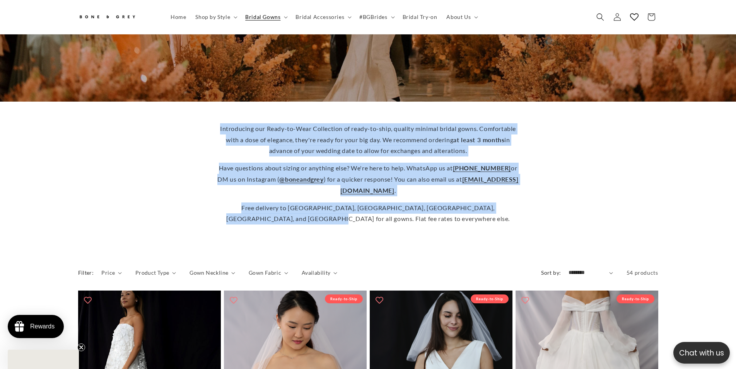
scroll to position [116, 0]
drag, startPoint x: 289, startPoint y: 146, endPoint x: 192, endPoint y: 121, distance: 100.7
click at [192, 121] on div "Introducing our Ready-to-Wear Collection of ready-to-ship, quality minimal brid…" at bounding box center [368, 174] width 619 height 114
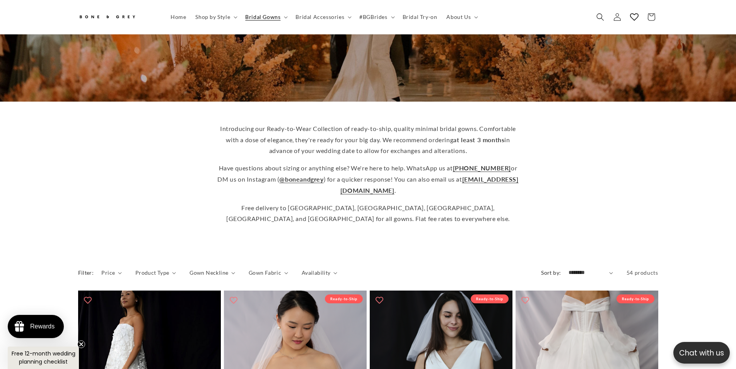
click at [573, 174] on div "Introducing our Ready-to-Wear Collection of ready-to-ship, quality minimal brid…" at bounding box center [368, 174] width 619 height 114
click at [557, 202] on div "Introducing our Ready-to-Wear Collection of ready-to-ship, quality minimal brid…" at bounding box center [368, 174] width 619 height 114
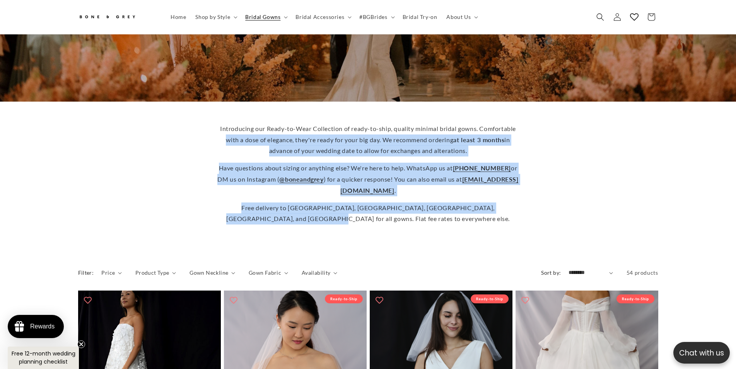
drag, startPoint x: 552, startPoint y: 222, endPoint x: 365, endPoint y: 154, distance: 199.1
click at [196, 135] on div "Introducing our Ready-to-Wear Collection of ready-to-ship, quality minimal brid…" at bounding box center [368, 174] width 619 height 114
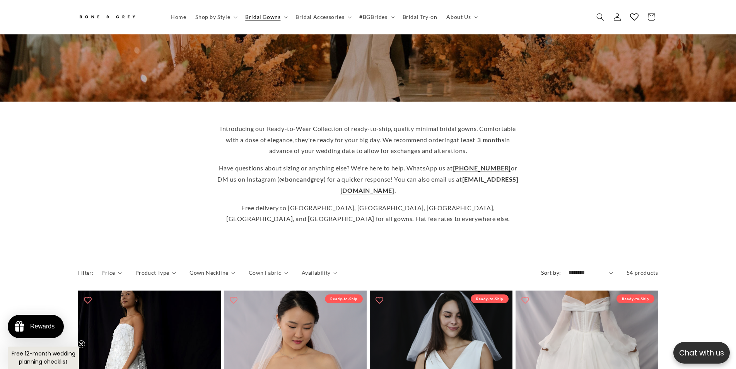
click at [591, 151] on div "Introducing our Ready-to-Wear Collection of ready-to-ship, quality minimal brid…" at bounding box center [368, 174] width 619 height 114
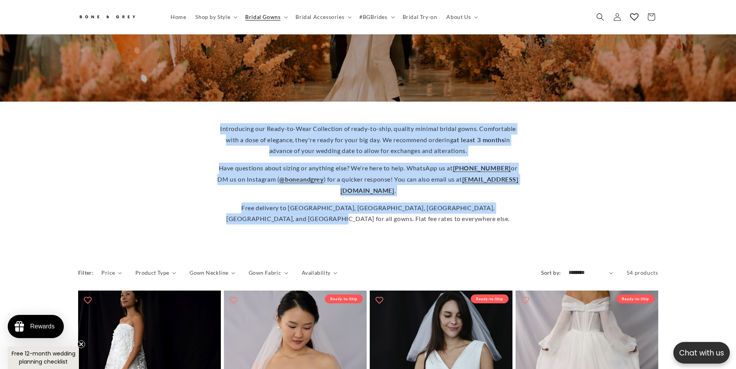
scroll to position [0, 213]
drag, startPoint x: 445, startPoint y: 224, endPoint x: 189, endPoint y: 116, distance: 278.2
click at [189, 117] on div "Introducing our Ready-to-Wear Collection of ready-to-ship, quality minimal brid…" at bounding box center [368, 174] width 619 height 114
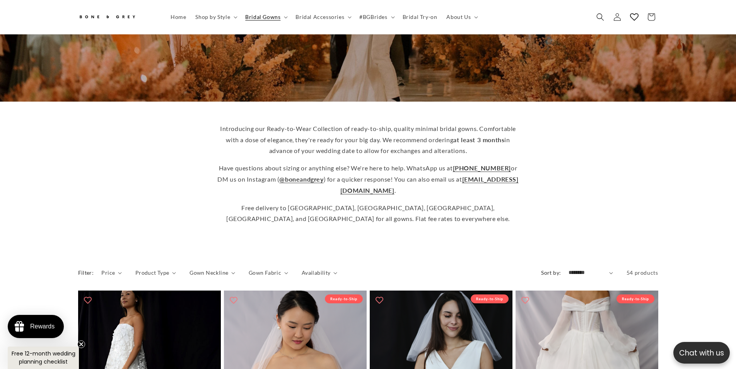
click at [590, 194] on div "Introducing our Ready-to-Wear Collection of ready-to-ship, quality minimal brid…" at bounding box center [368, 174] width 619 height 114
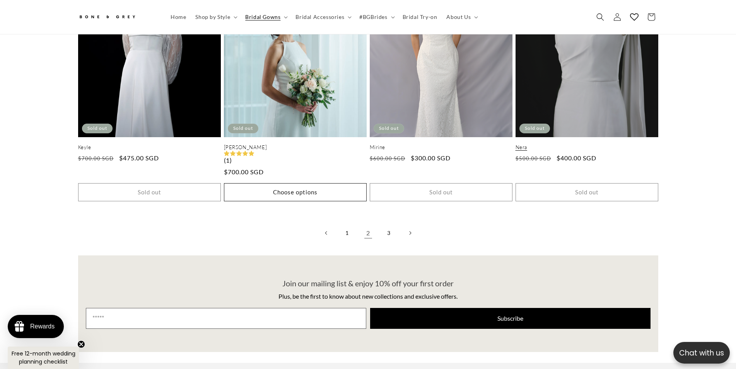
scroll to position [0, 0]
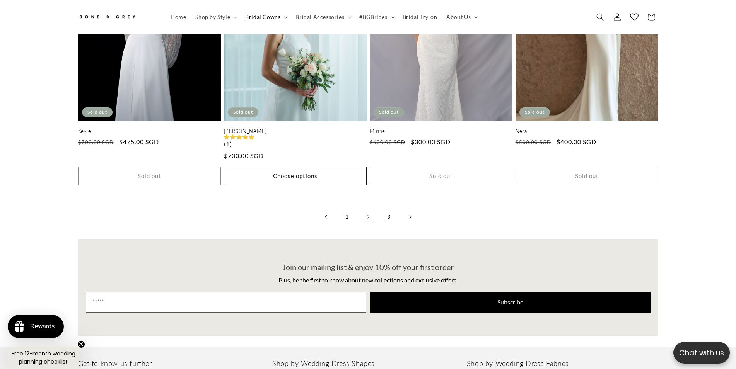
click at [383, 212] on link "3" at bounding box center [389, 216] width 17 height 17
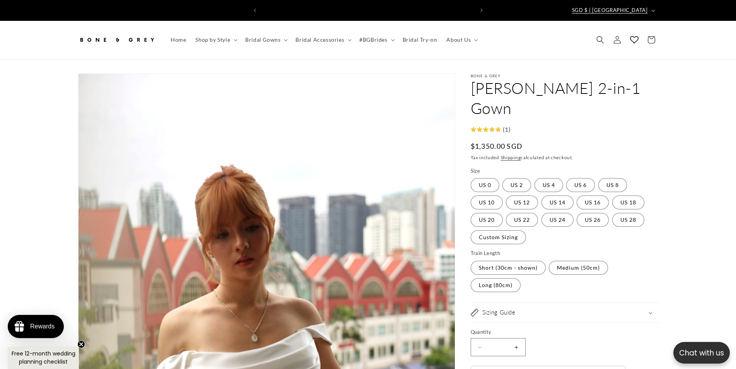
scroll to position [0, 213]
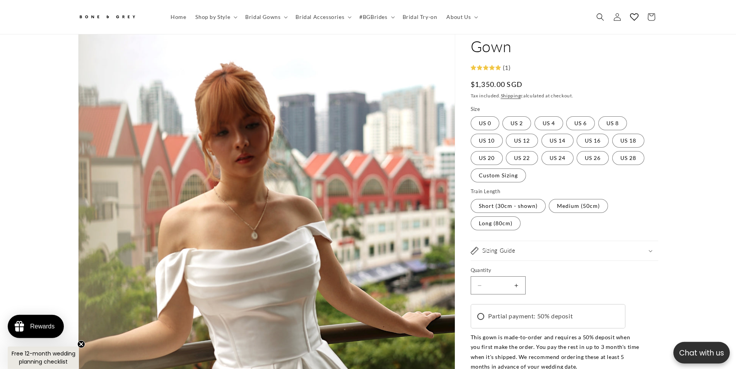
scroll to position [158, 0]
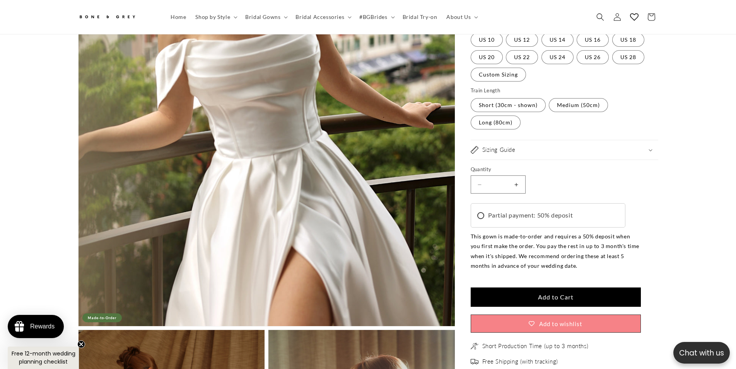
click at [619, 256] on div "This gown is made-to-order and requires a 50% deposit when you first make the o…" at bounding box center [556, 251] width 170 height 39
click at [618, 254] on div "This gown is made-to-order and requires a 50% deposit when you first make the o…" at bounding box center [556, 251] width 170 height 39
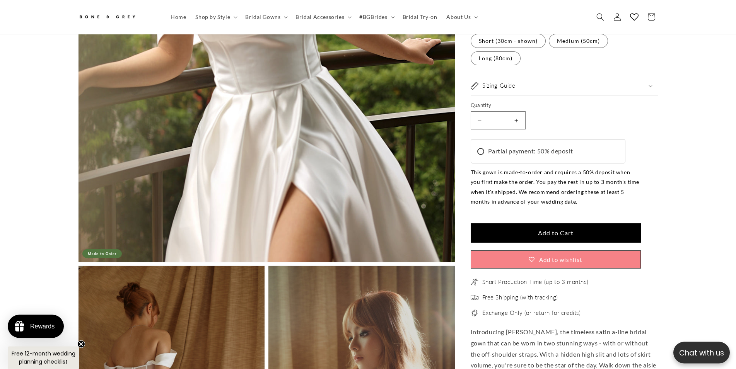
scroll to position [395, 0]
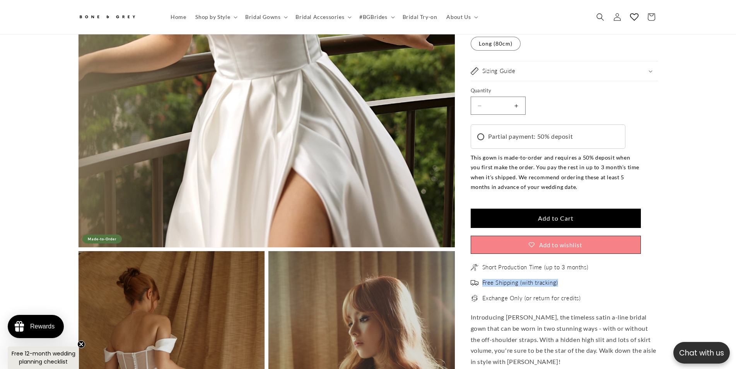
drag, startPoint x: 584, startPoint y: 277, endPoint x: 605, endPoint y: 280, distance: 20.7
click at [605, 280] on ul "Short Production Time (up to 3 months) Free Shipping (with tracking) Exchange O…" at bounding box center [565, 283] width 188 height 39
click at [518, 264] on ul "Short Production Time (up to 3 months) Free Shipping (with tracking) Exchange O…" at bounding box center [565, 283] width 188 height 39
click at [606, 267] on ul "Short Production Time (up to 3 months) Free Shipping (with tracking) Exchange O…" at bounding box center [565, 283] width 188 height 39
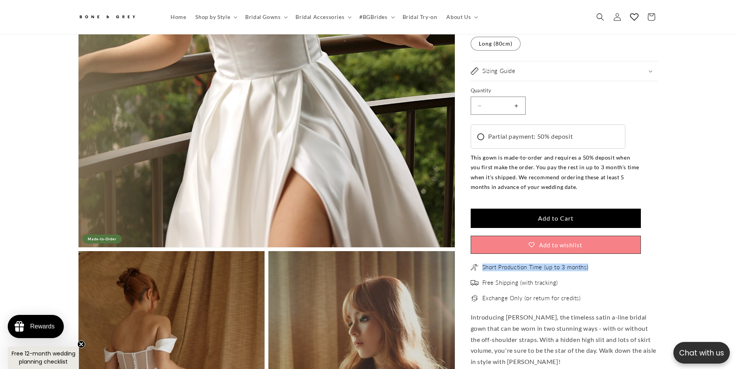
click at [483, 264] on ul "Short Production Time (up to 3 months) Free Shipping (with tracking) Exchange O…" at bounding box center [565, 283] width 188 height 39
click at [592, 267] on ul "Short Production Time (up to 3 months) Free Shipping (with tracking) Exchange O…" at bounding box center [565, 283] width 188 height 39
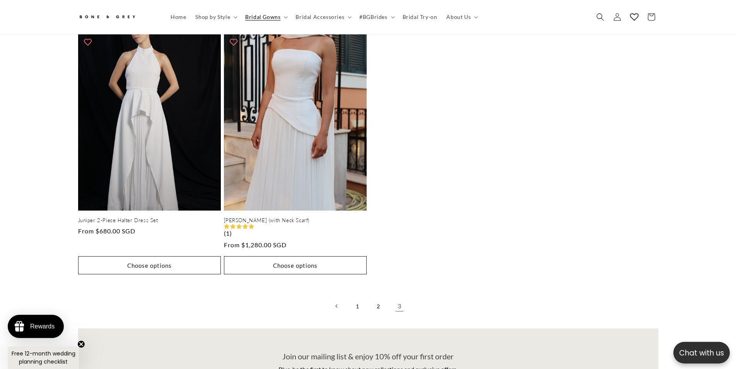
scroll to position [551, 0]
